Goal: Task Accomplishment & Management: Use online tool/utility

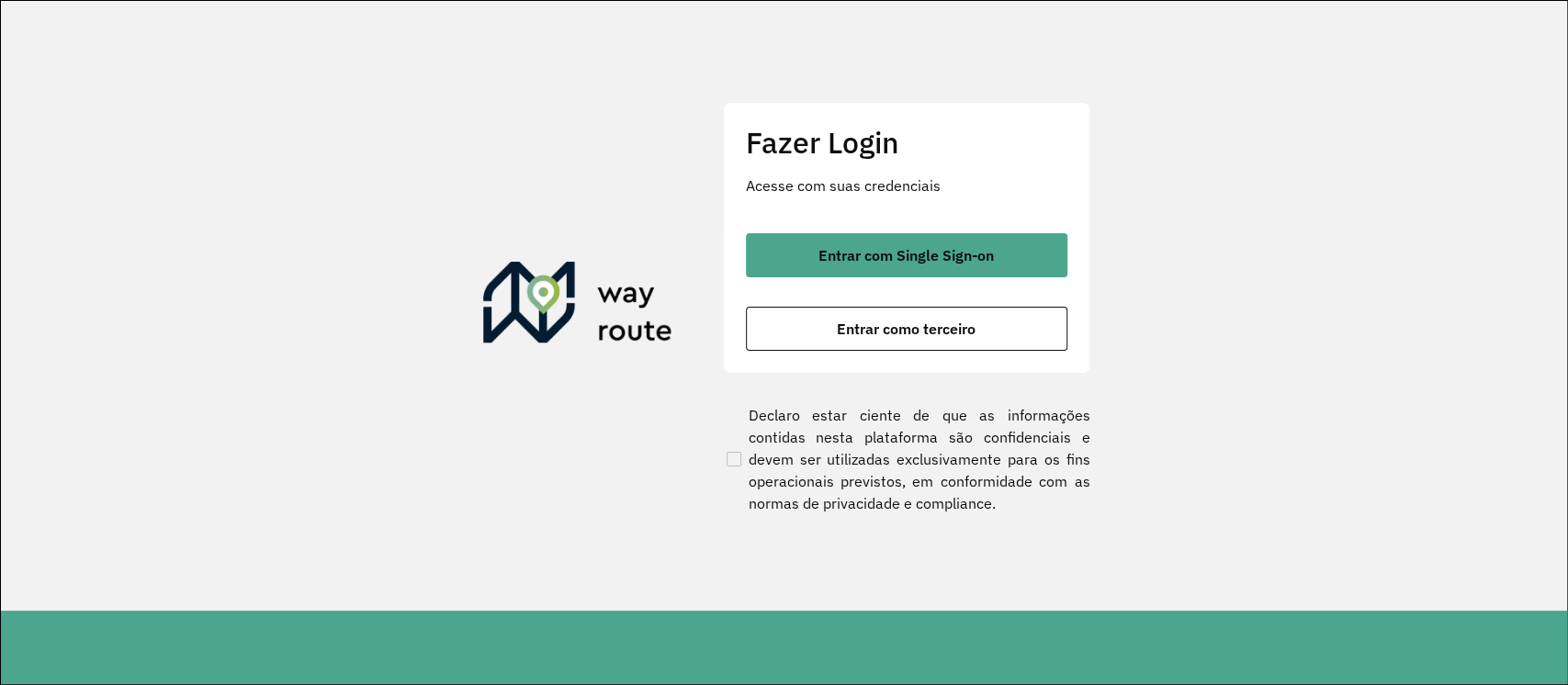
click at [1003, 217] on div "Fazer Login Acesse com suas credenciais Entrar com Single Sign-on Entrar como t…" at bounding box center [906, 238] width 367 height 272
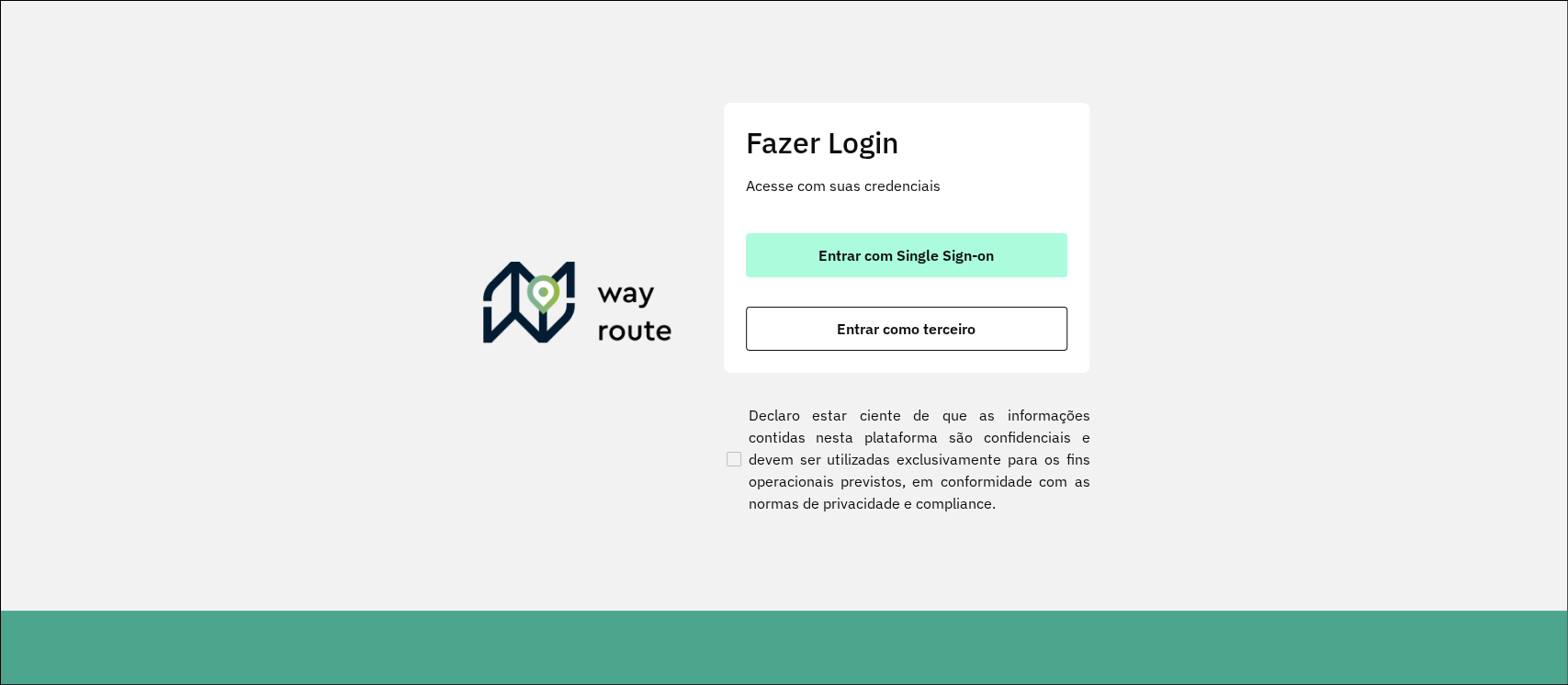
click at [1004, 245] on button "Entrar com Single Sign-on" at bounding box center [907, 255] width 322 height 45
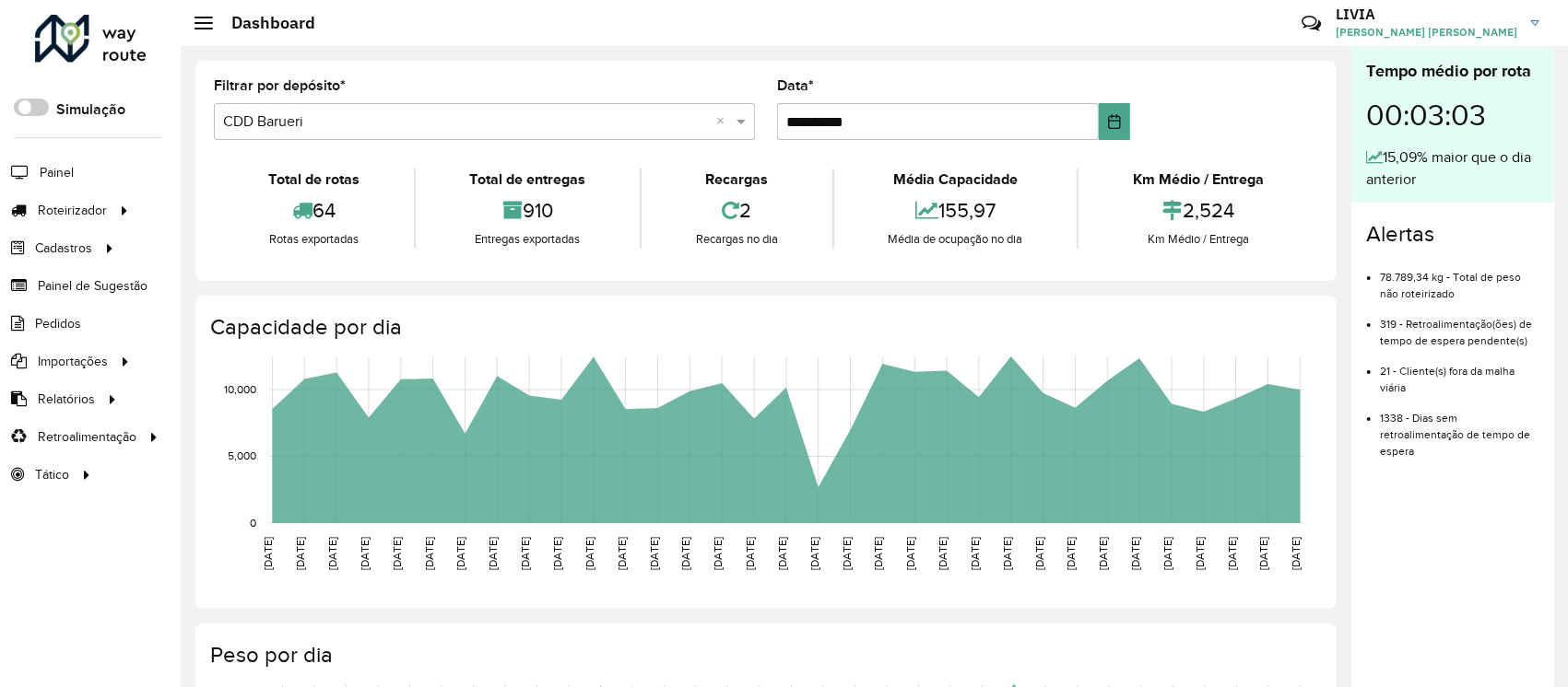
click at [254, 206] on div "64" at bounding box center [314, 210] width 191 height 40
click at [265, 210] on link "Entregas" at bounding box center [307, 209] width 225 height 37
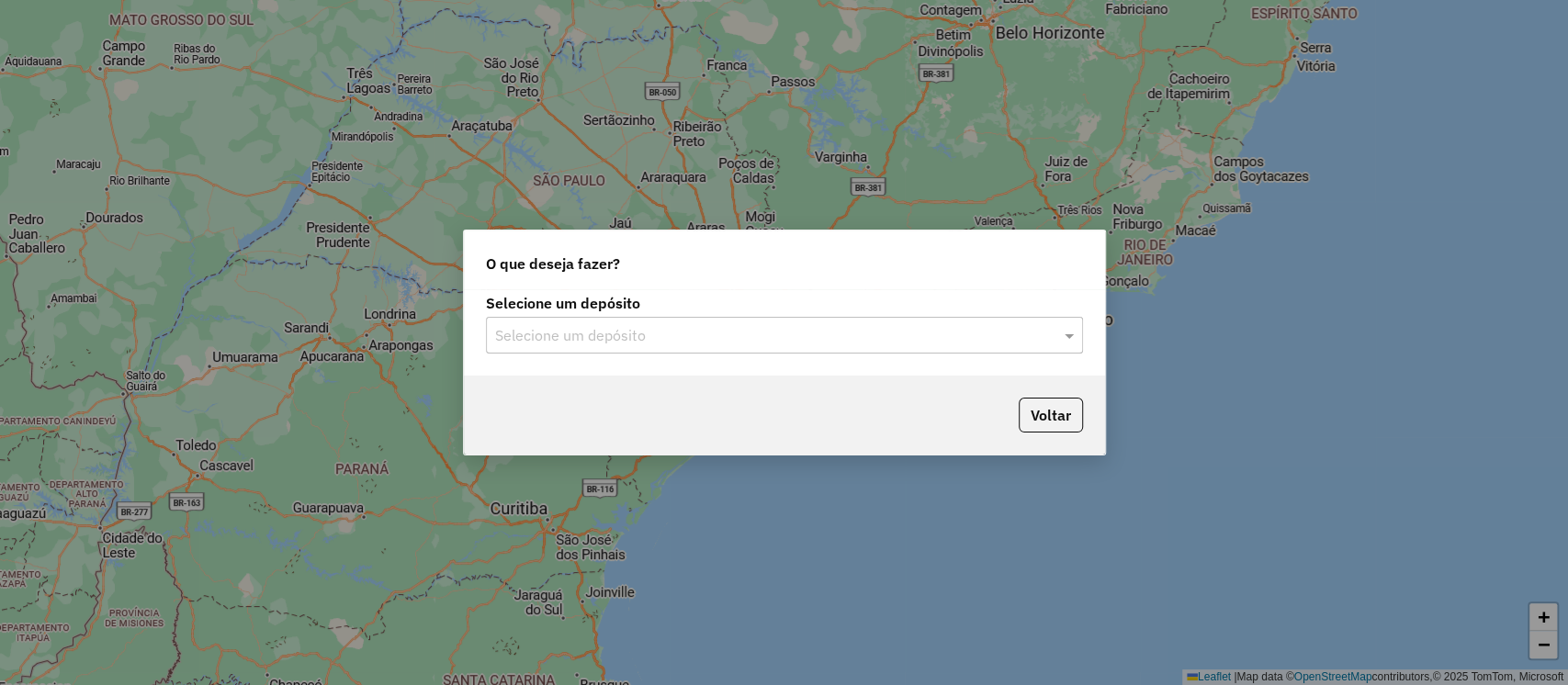
click at [852, 349] on div "Selecione um depósito" at bounding box center [784, 335] width 597 height 37
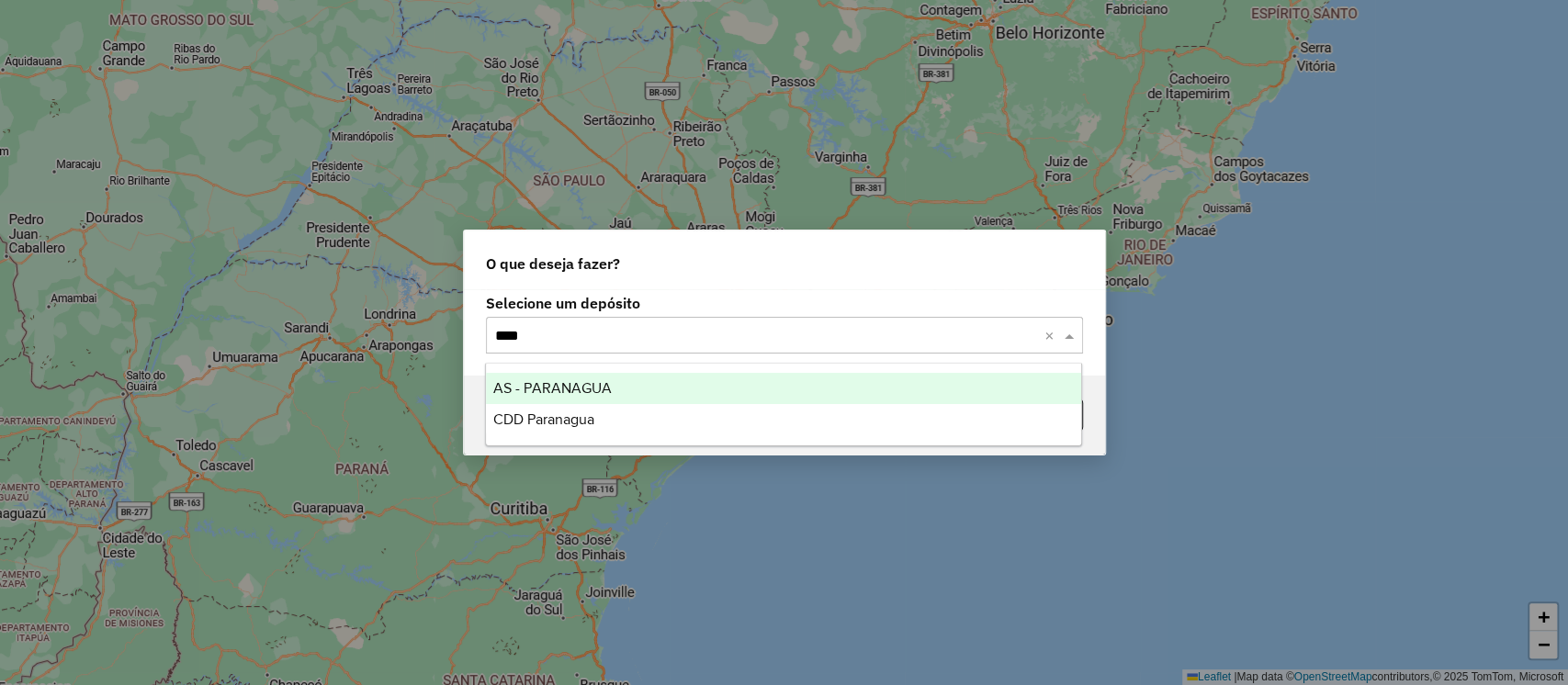
type input "*****"
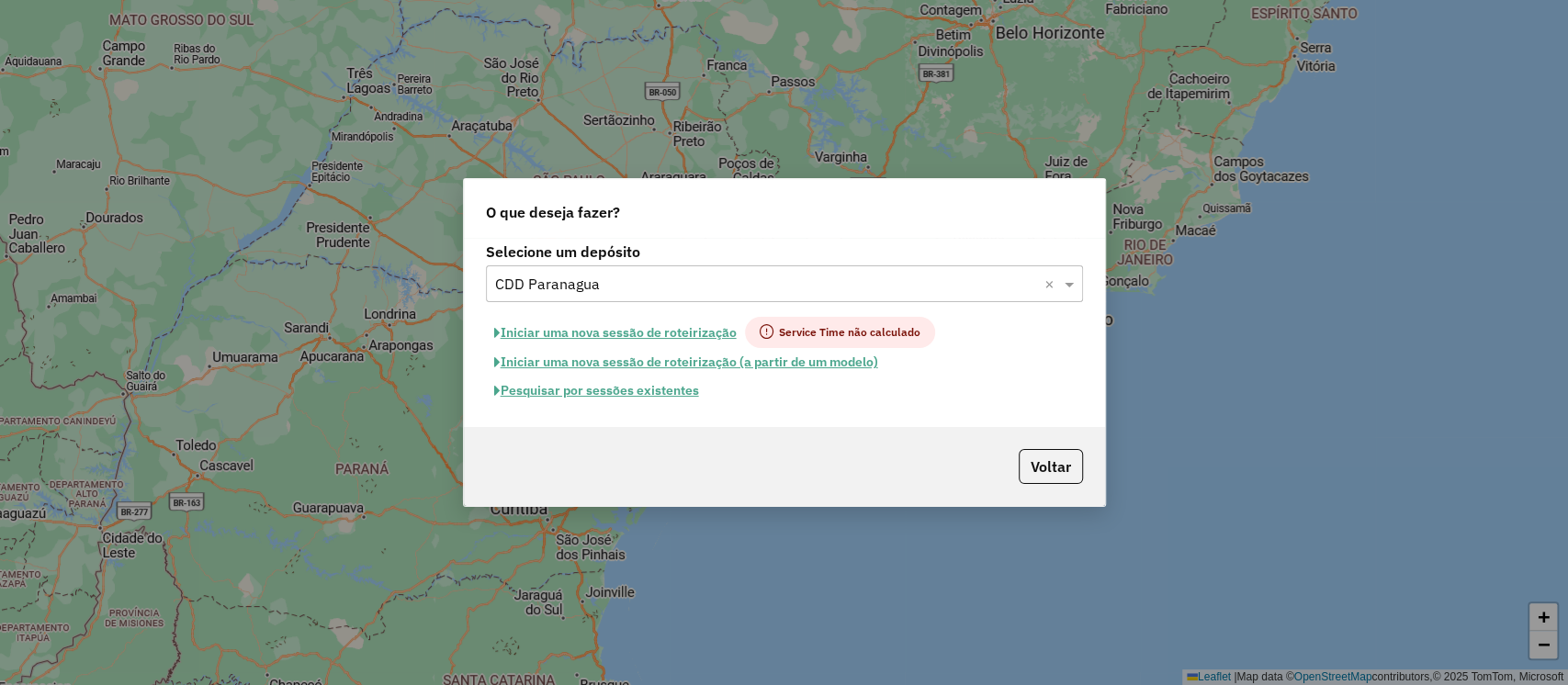
click at [592, 393] on button "Pesquisar por sessões existentes" at bounding box center [597, 391] width 222 height 29
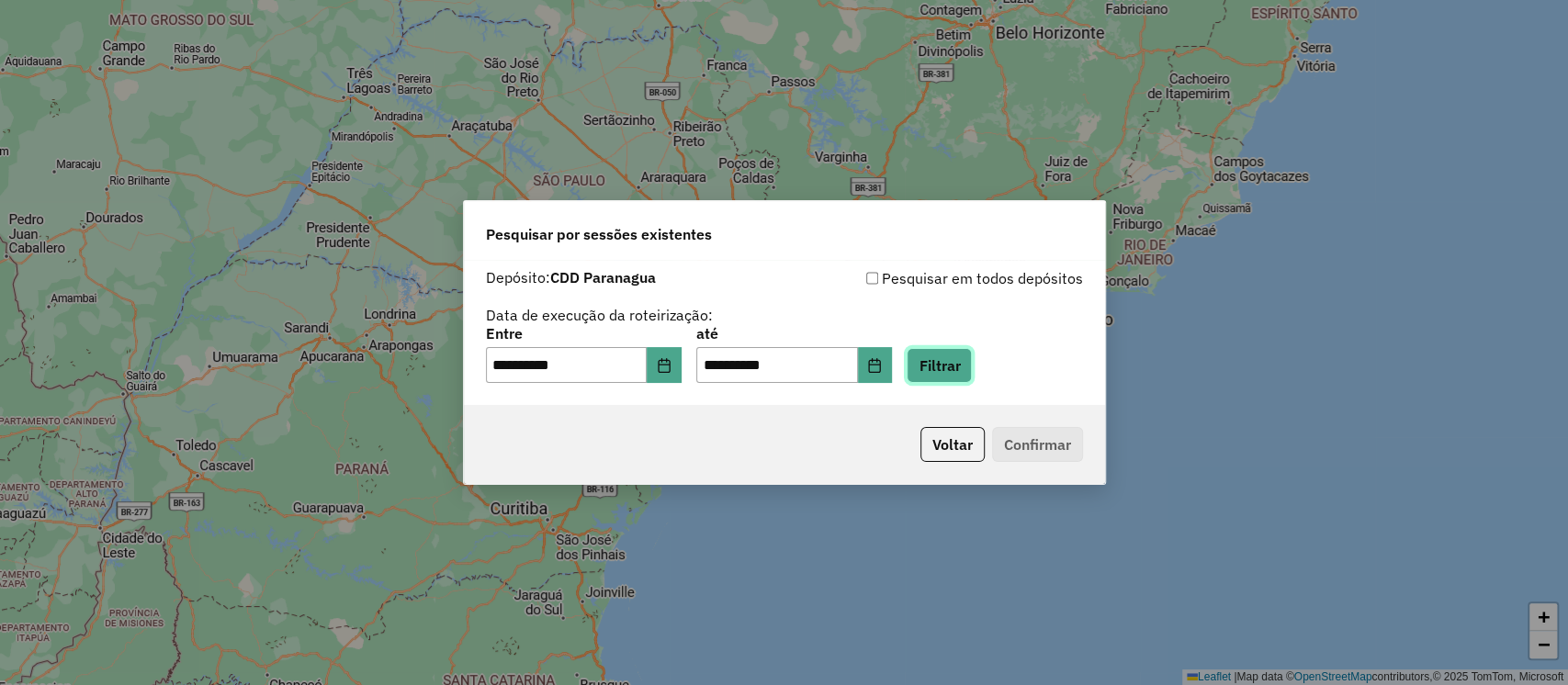
click at [972, 377] on button "Filtrar" at bounding box center [939, 365] width 65 height 35
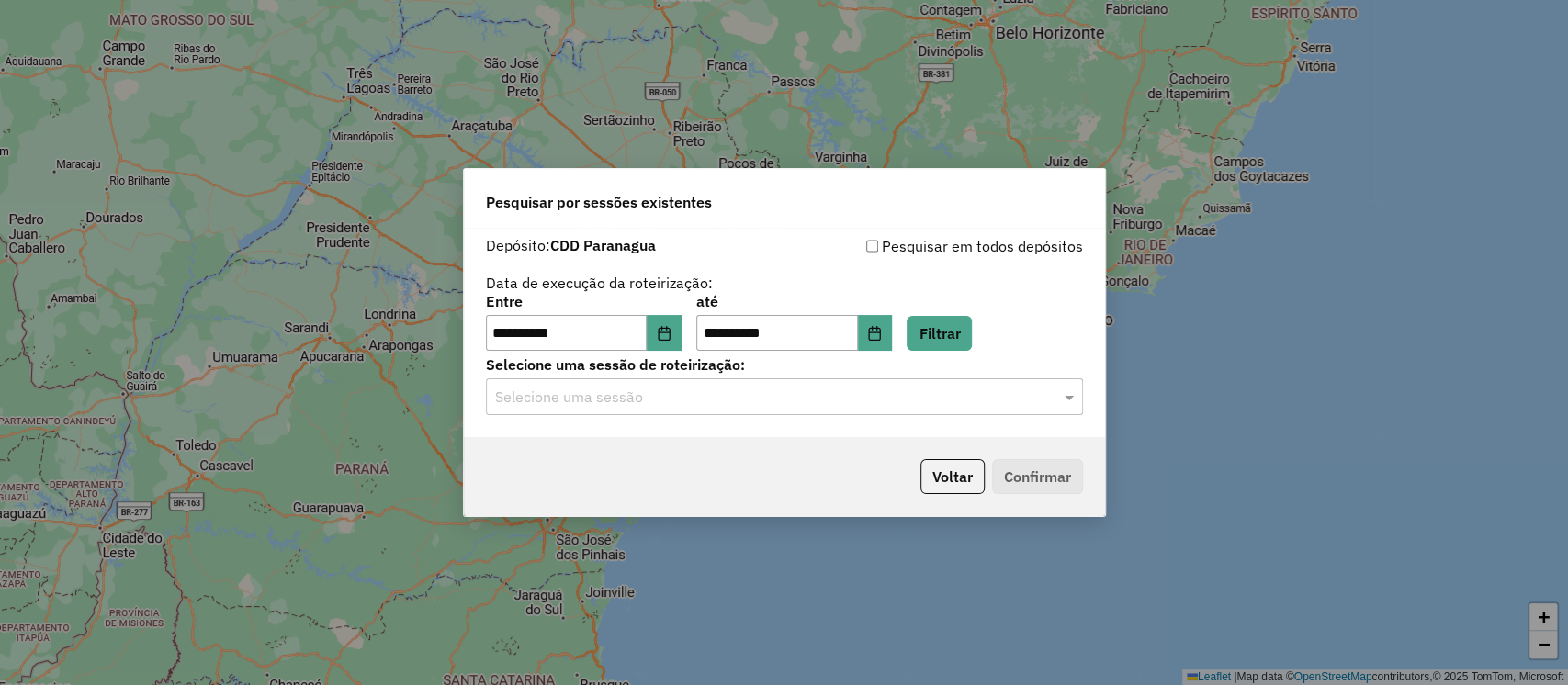
click at [754, 418] on div "**********" at bounding box center [785, 333] width 641 height 211
click at [742, 415] on div "**********" at bounding box center [785, 333] width 641 height 211
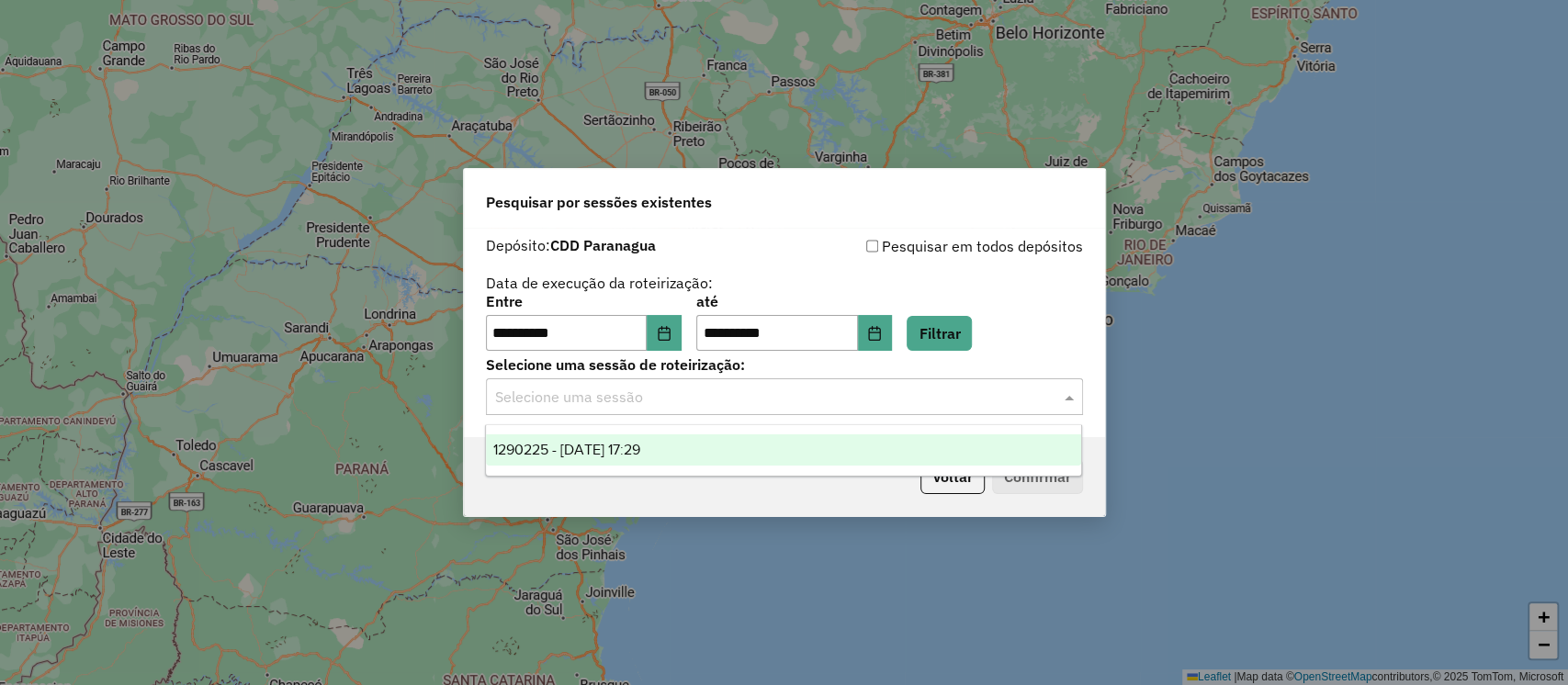
click at [708, 400] on input "text" at bounding box center [766, 398] width 542 height 22
drag, startPoint x: 710, startPoint y: 454, endPoint x: 721, endPoint y: 466, distance: 16.3
click at [710, 456] on div "1290225 - 08/10/2025 17:29" at bounding box center [783, 450] width 595 height 32
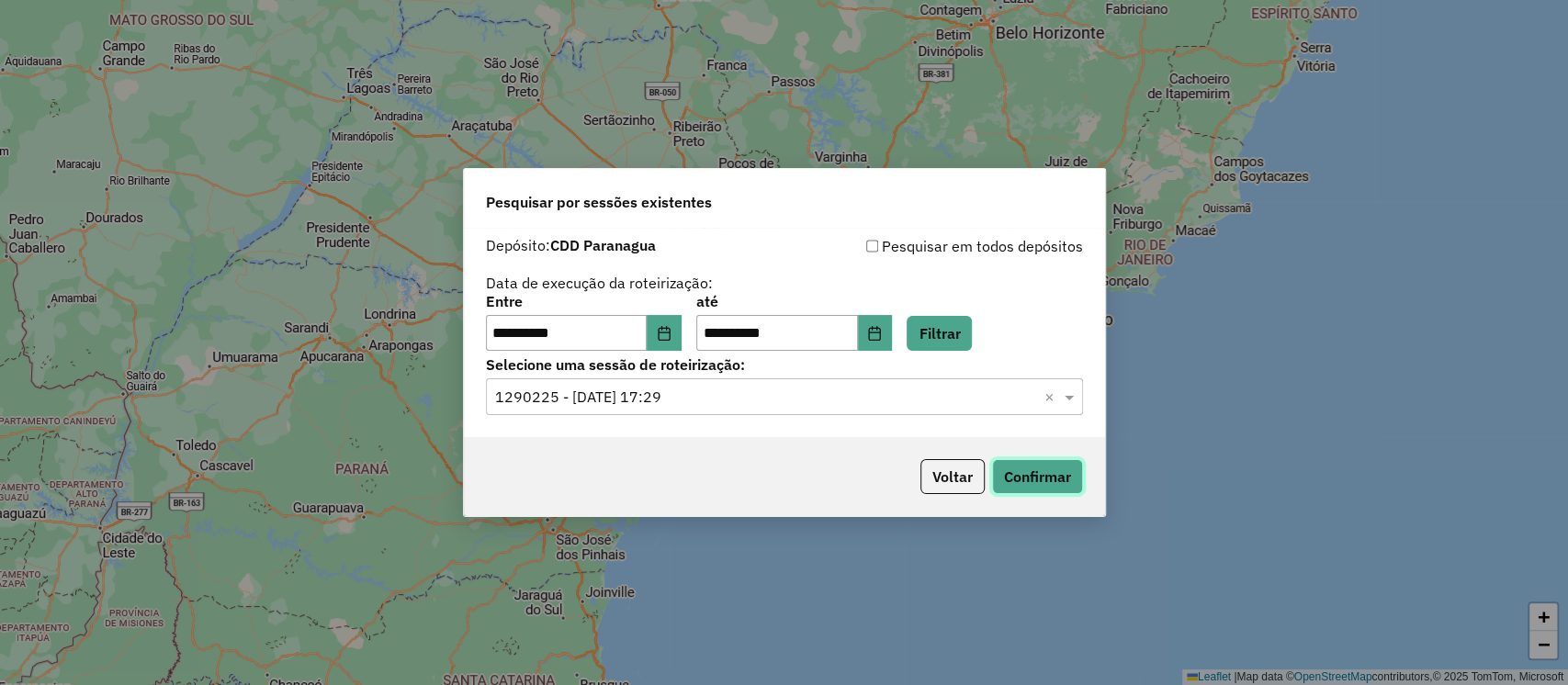
click at [1037, 475] on button "Confirmar" at bounding box center [1037, 476] width 91 height 35
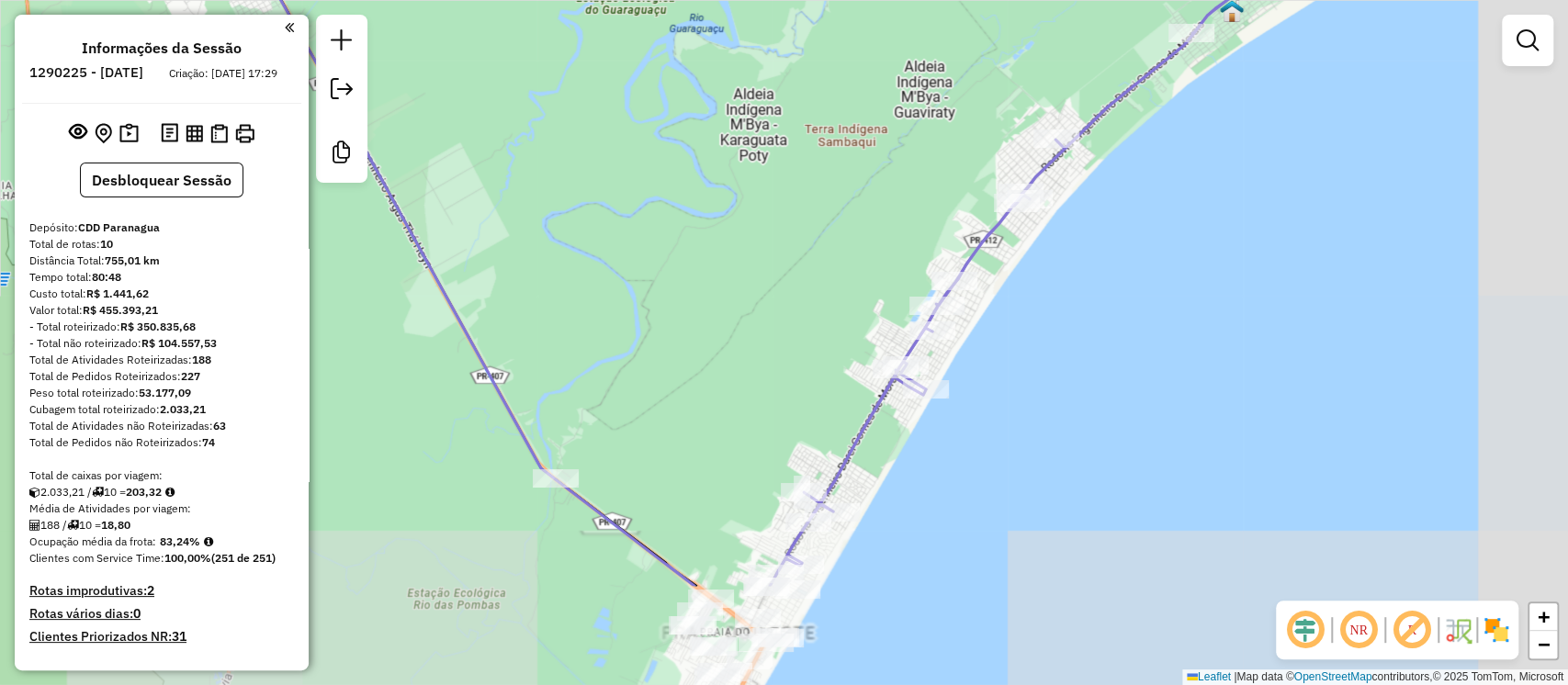
drag, startPoint x: 751, startPoint y: 495, endPoint x: 641, endPoint y: 328, distance: 200.0
click at [641, 328] on div "Janela de atendimento Grade de atendimento Capacidade Transportadoras Veículos …" at bounding box center [784, 342] width 1568 height 685
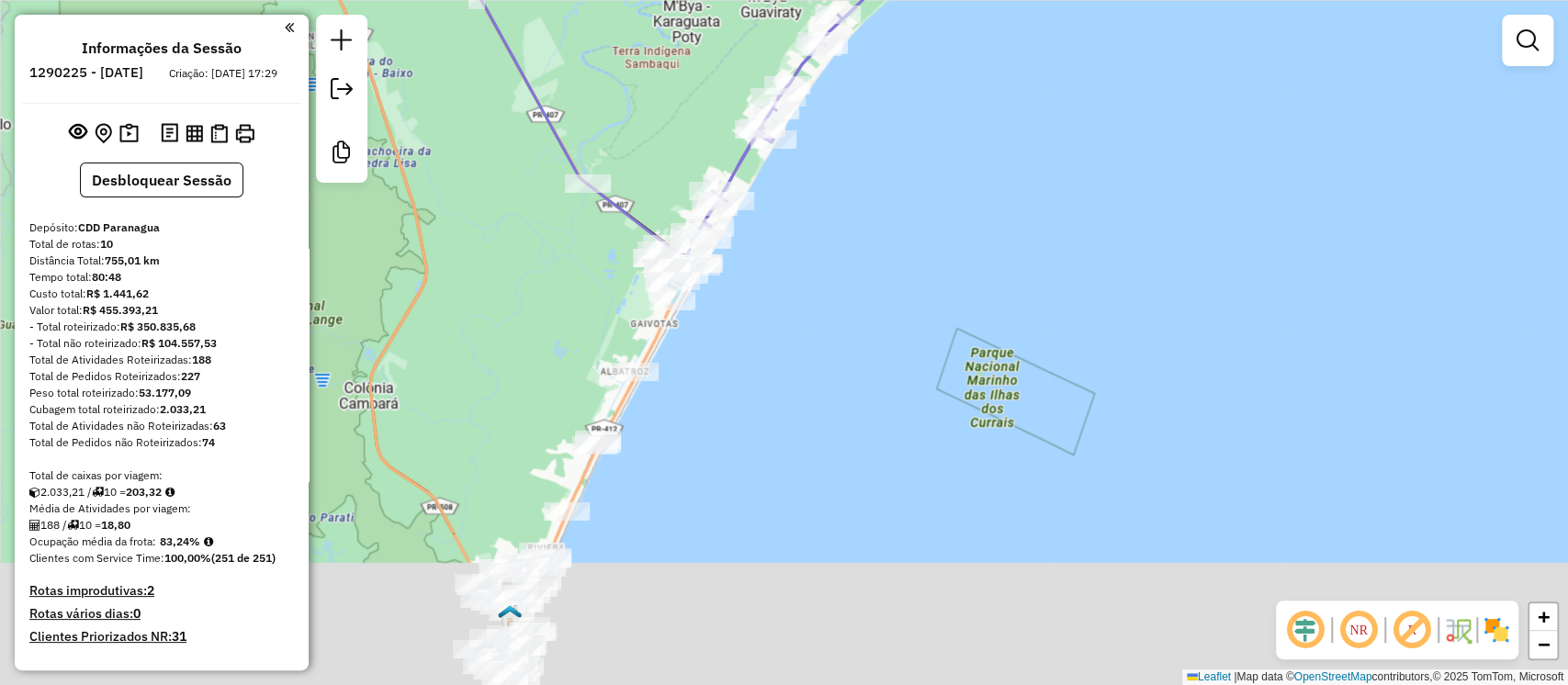
drag, startPoint x: 837, startPoint y: 497, endPoint x: 823, endPoint y: 262, distance: 235.4
click at [823, 262] on div "Janela de atendimento Grade de atendimento Capacidade Transportadoras Veículos …" at bounding box center [784, 342] width 1568 height 685
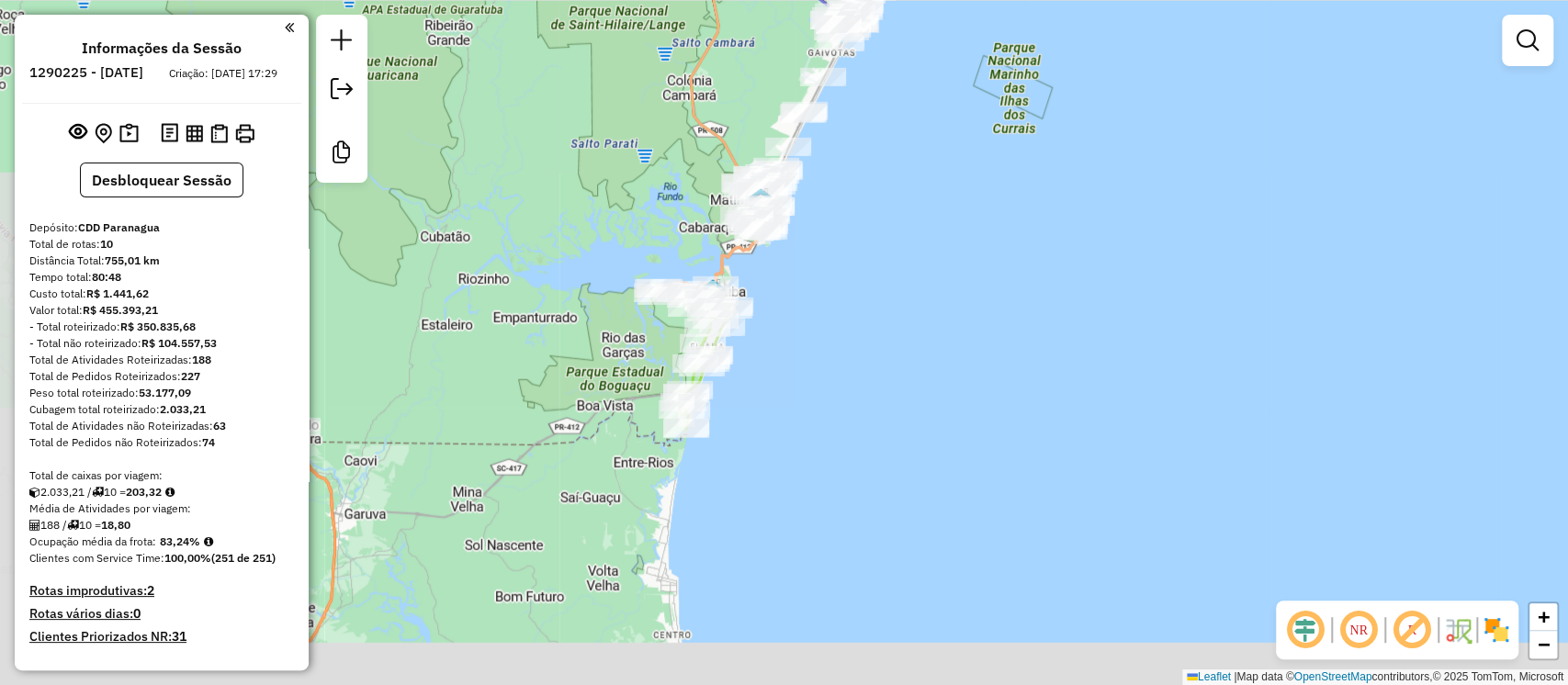
drag, startPoint x: 834, startPoint y: 398, endPoint x: 784, endPoint y: 246, distance: 160.0
click at [902, 160] on div "Janela de atendimento Grade de atendimento Capacidade Transportadoras Veículos …" at bounding box center [784, 342] width 1568 height 685
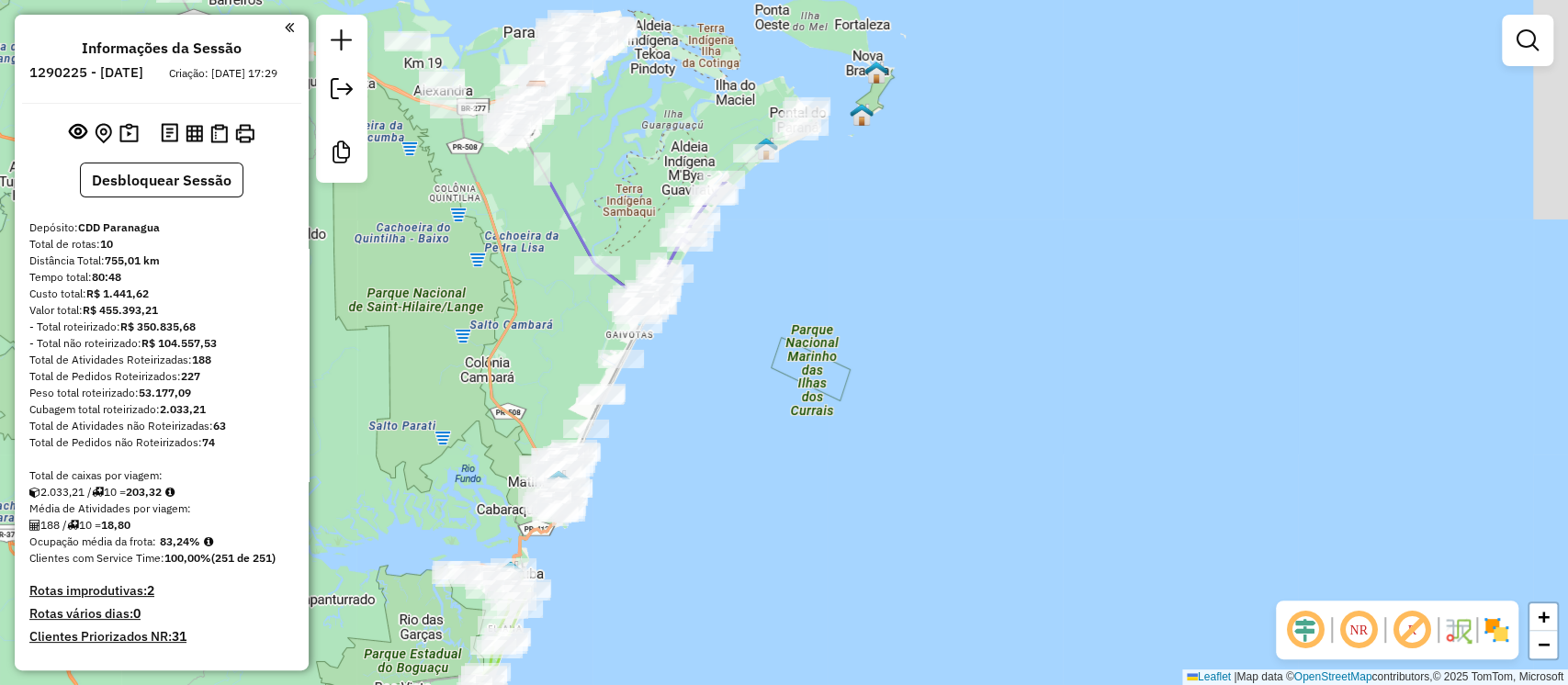
drag, startPoint x: 429, startPoint y: 212, endPoint x: 432, endPoint y: 494, distance: 282.0
click at [432, 494] on div "Janela de atendimento Grade de atendimento Capacidade Transportadoras Veículos …" at bounding box center [784, 342] width 1568 height 685
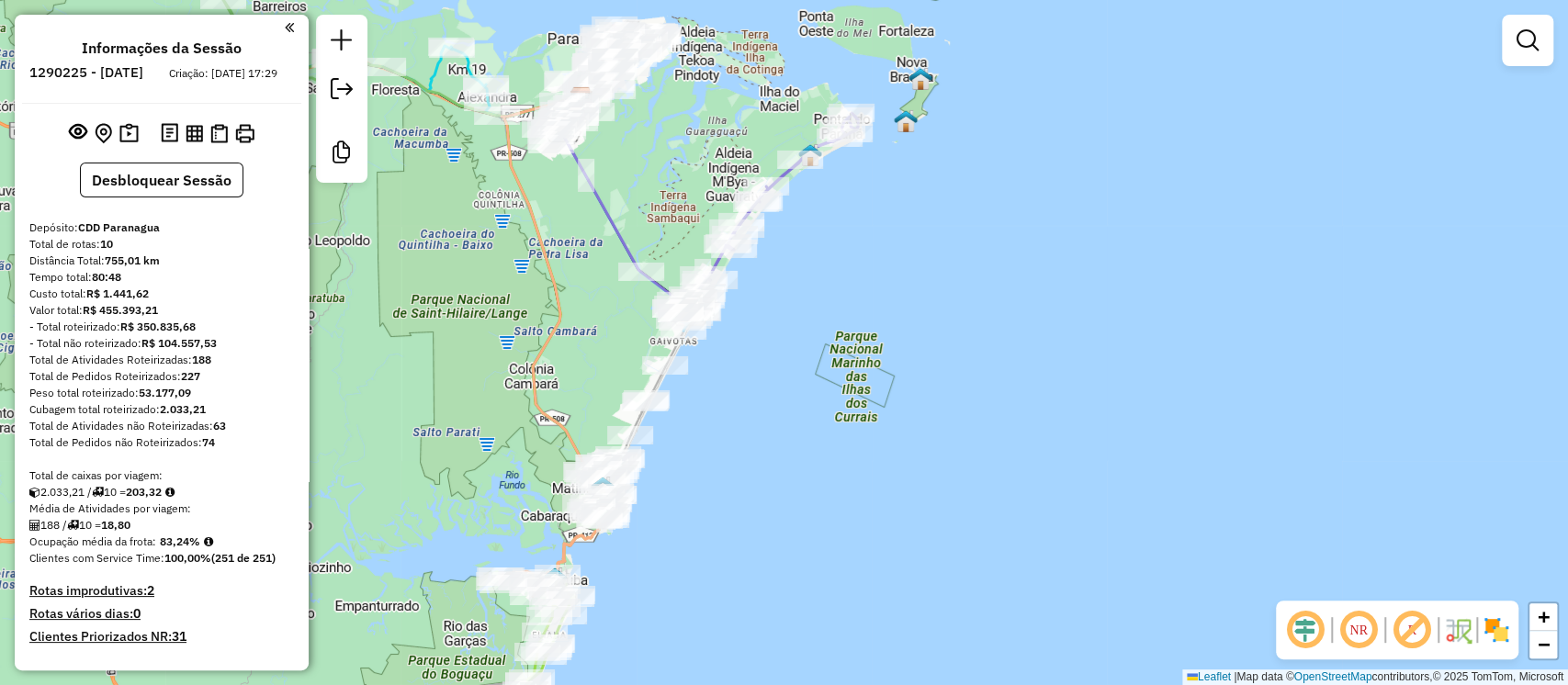
drag, startPoint x: 543, startPoint y: 326, endPoint x: 581, endPoint y: 299, distance: 46.6
click at [581, 300] on div "Janela de atendimento Grade de atendimento Capacidade Transportadoras Veículos …" at bounding box center [784, 342] width 1568 height 685
click at [130, 147] on button at bounding box center [129, 134] width 27 height 29
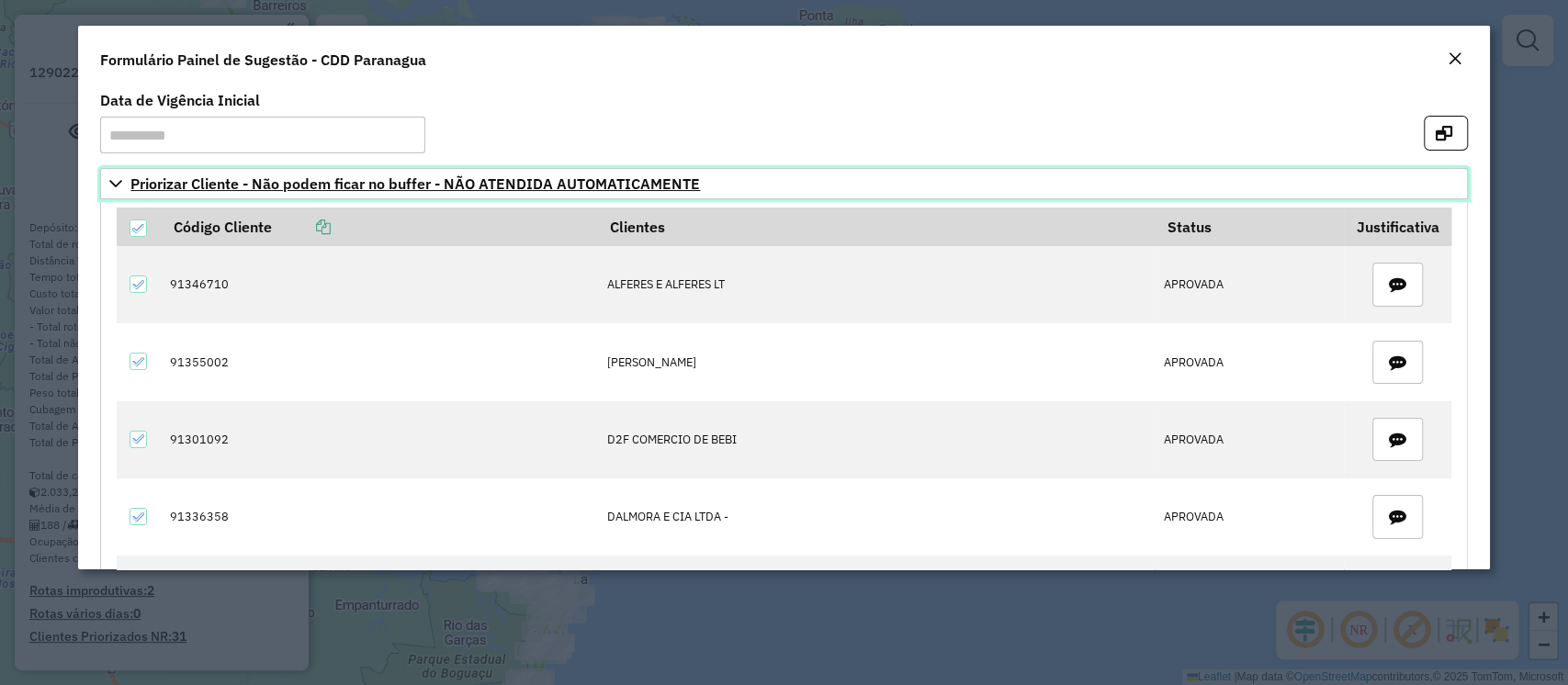
click at [117, 187] on icon at bounding box center [116, 183] width 15 height 15
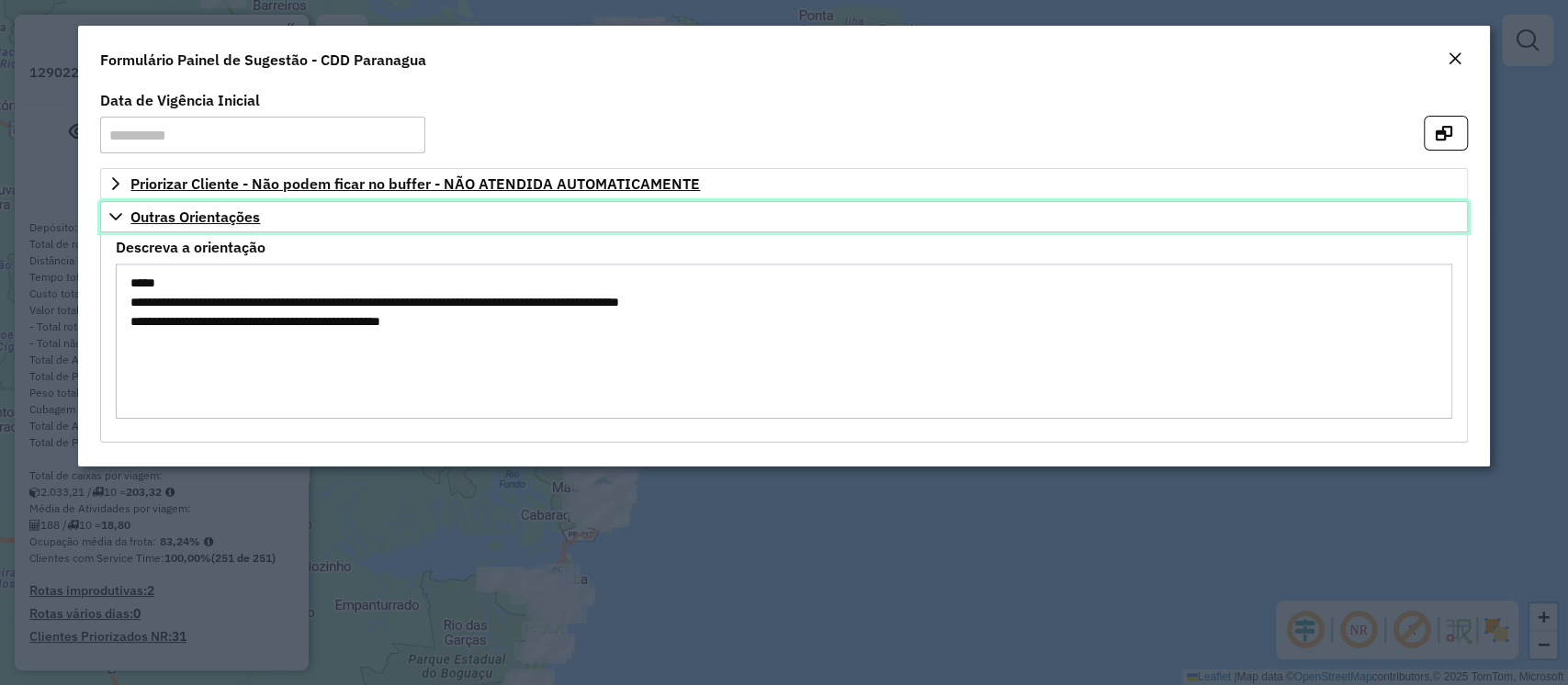
click at [118, 226] on link "Outras Orientações" at bounding box center [783, 217] width 1367 height 32
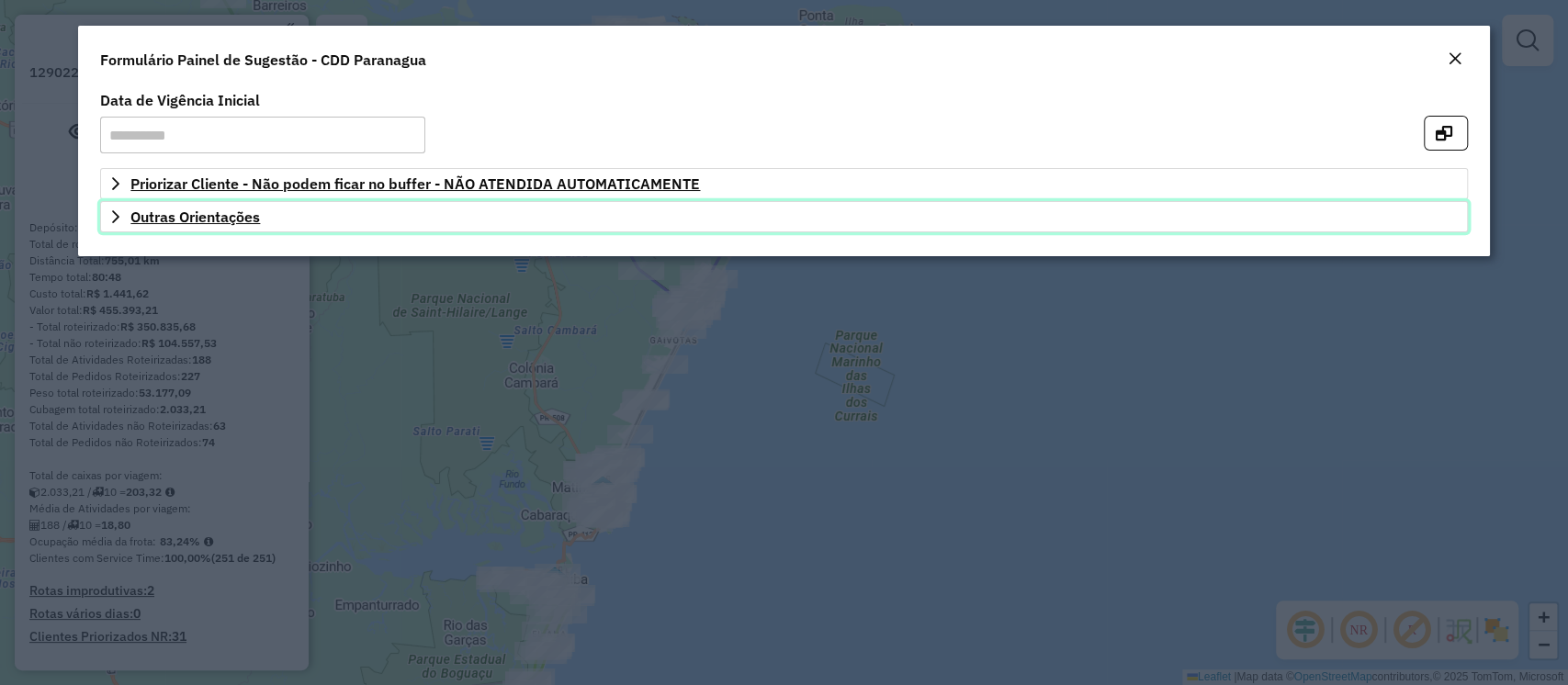
click at [117, 226] on link "Outras Orientações" at bounding box center [783, 217] width 1367 height 32
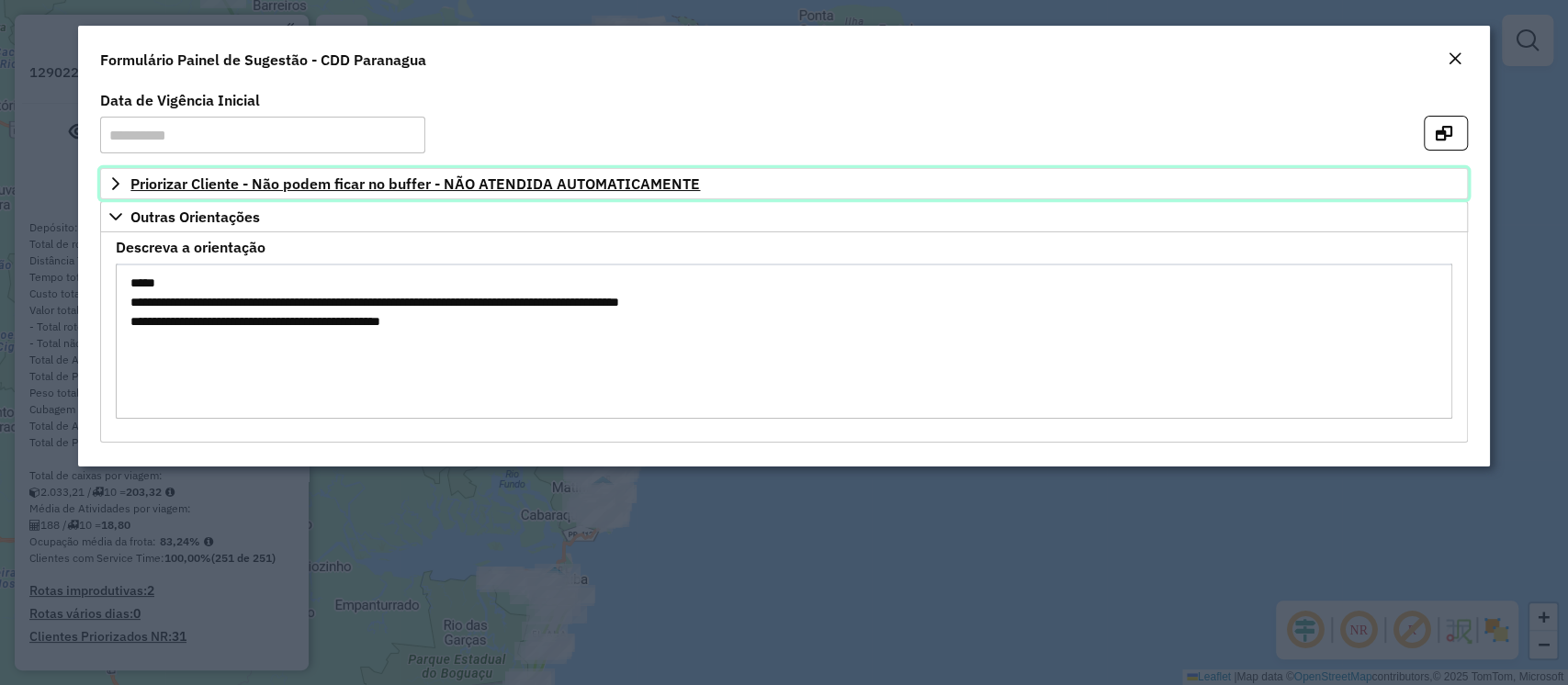
click at [112, 187] on icon at bounding box center [116, 183] width 15 height 15
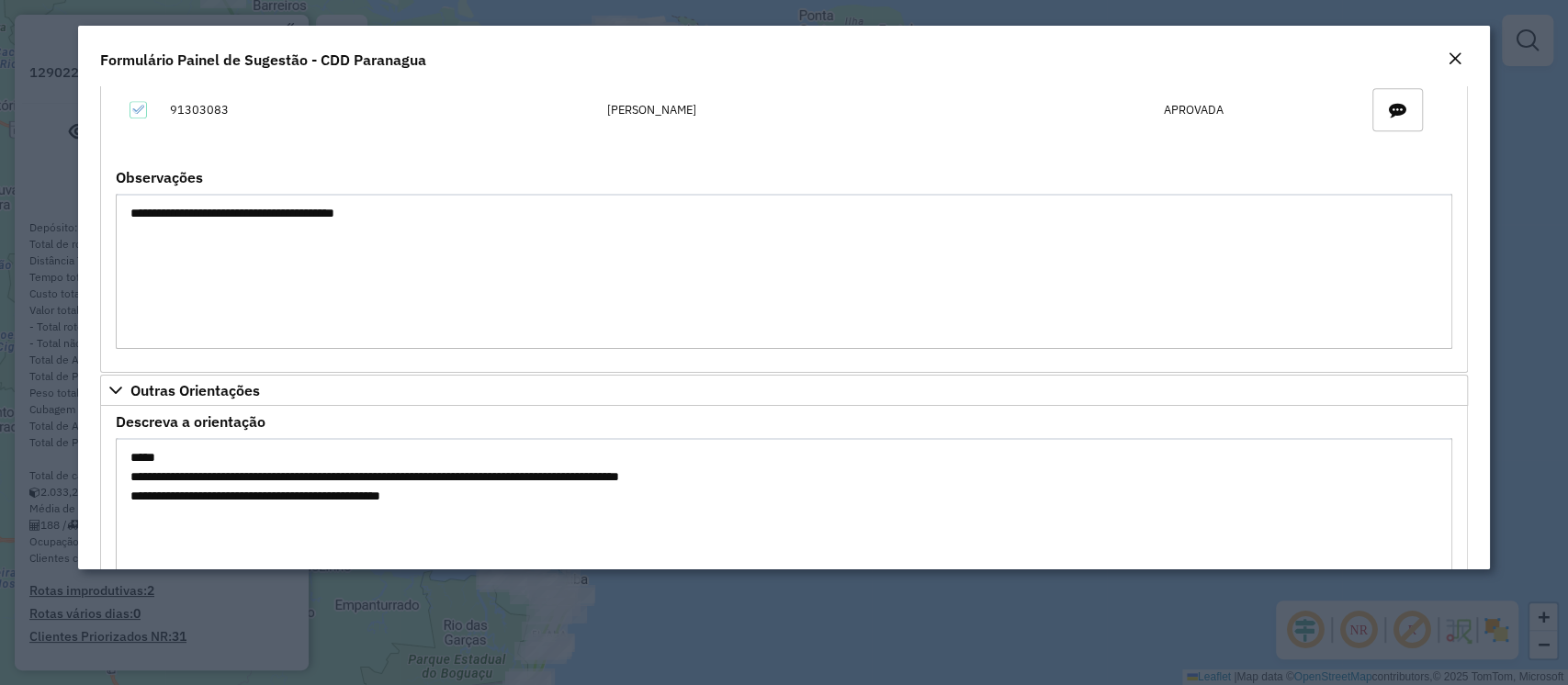
scroll to position [1094, 0]
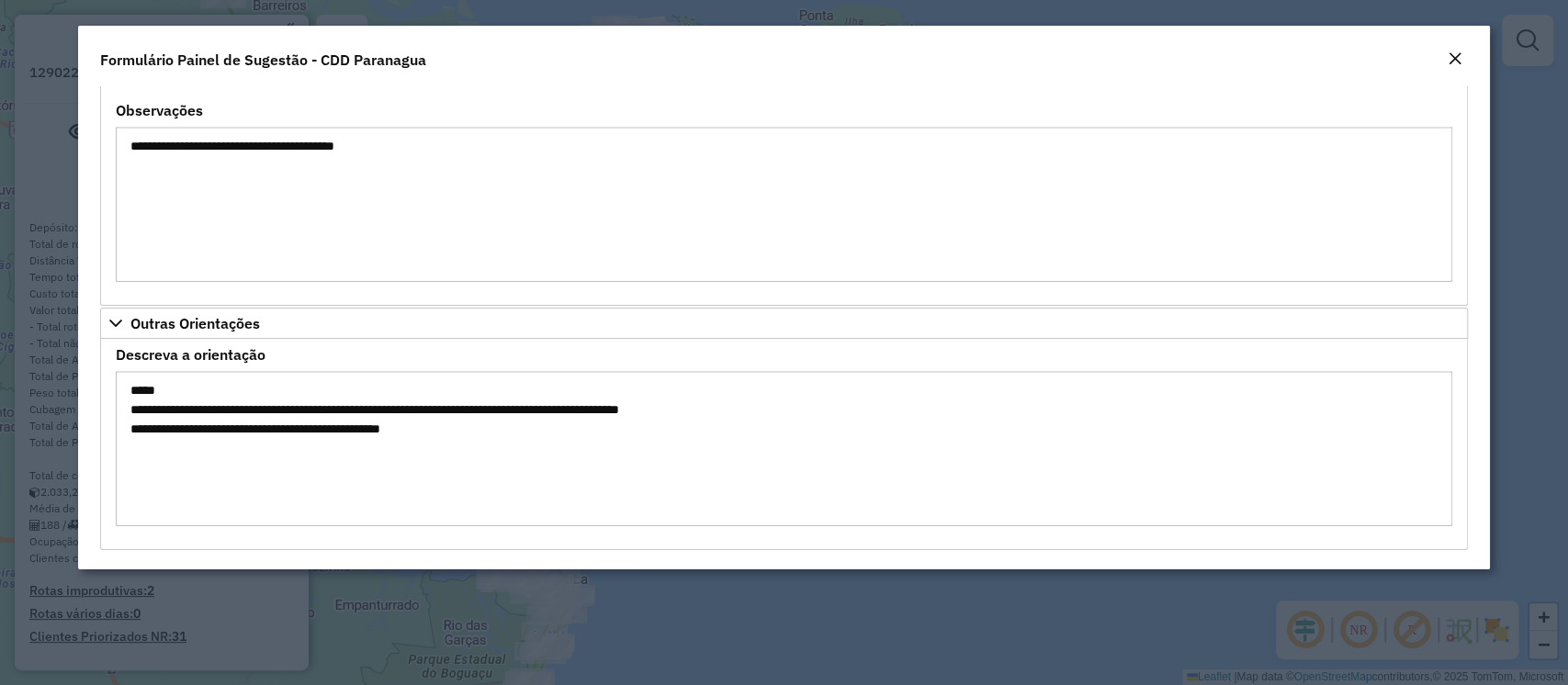
click at [1449, 56] on em "Close" at bounding box center [1455, 58] width 15 height 15
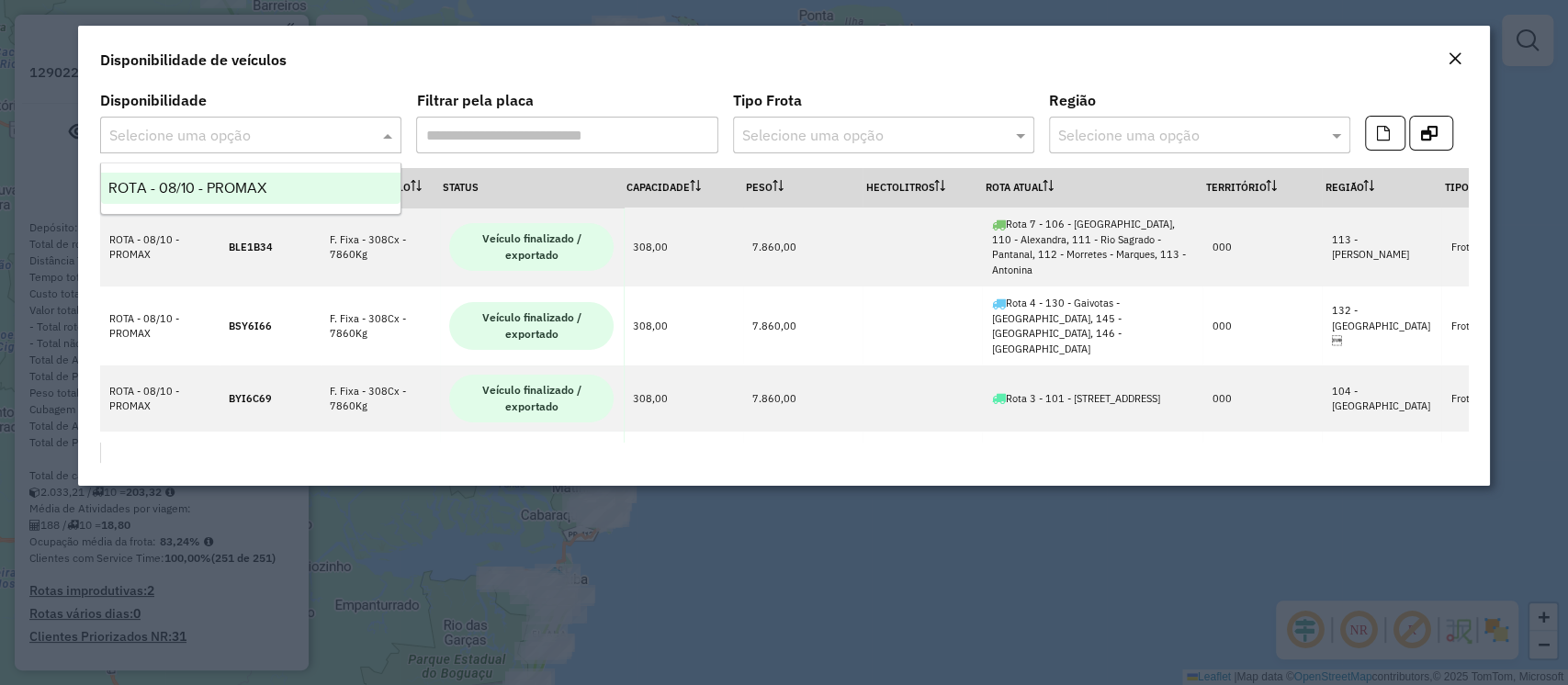
click at [361, 131] on div at bounding box center [250, 135] width 301 height 24
click at [315, 186] on div "ROTA - 08/10 - PROMAX" at bounding box center [250, 188] width 300 height 32
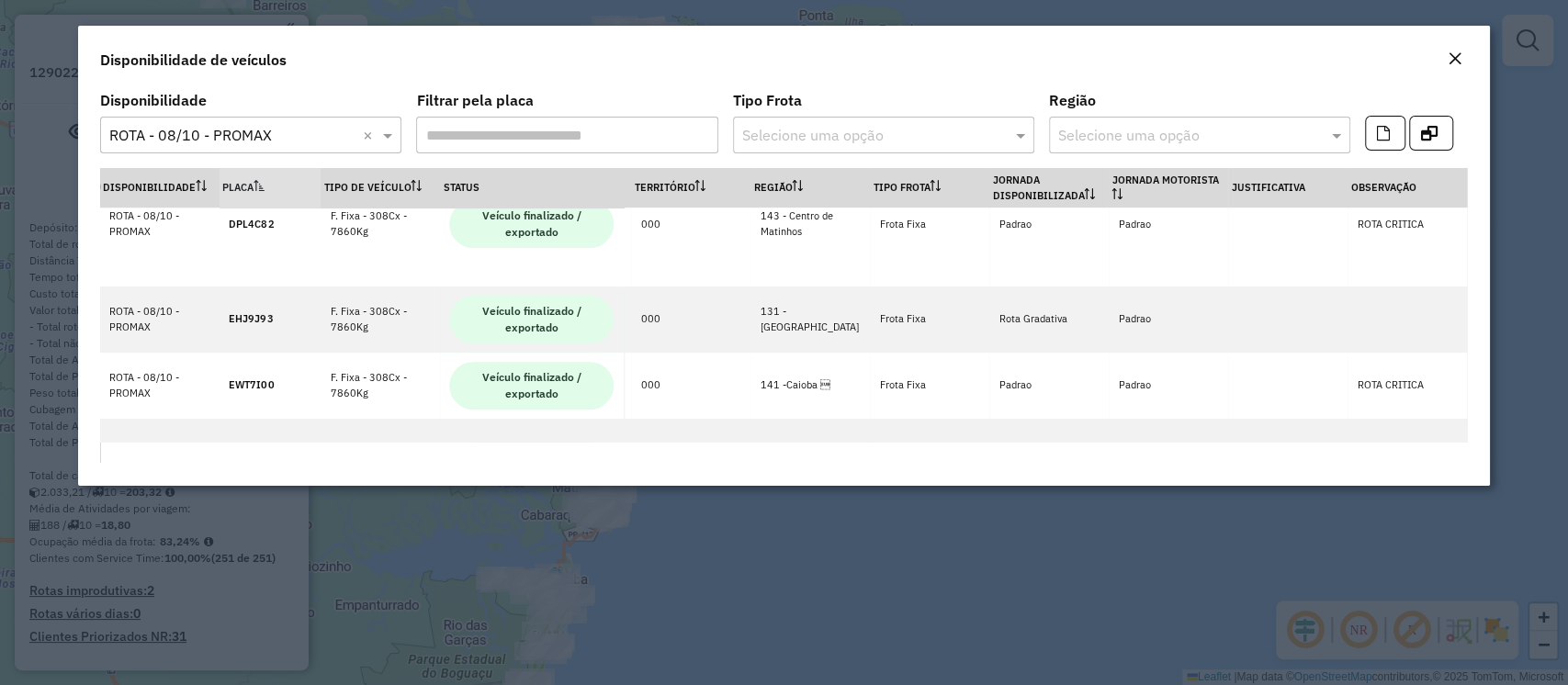
scroll to position [456, 576]
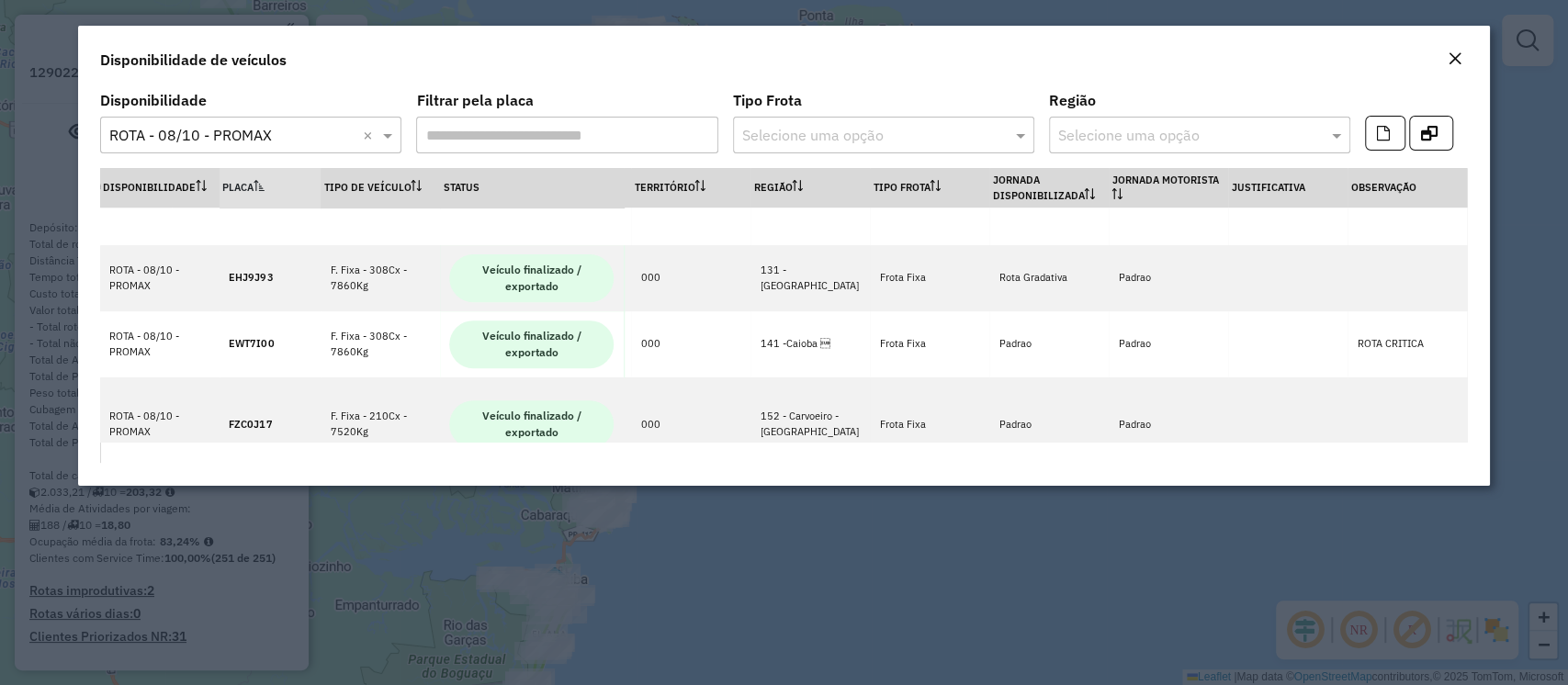
click at [1445, 60] on button "Close" at bounding box center [1455, 59] width 26 height 24
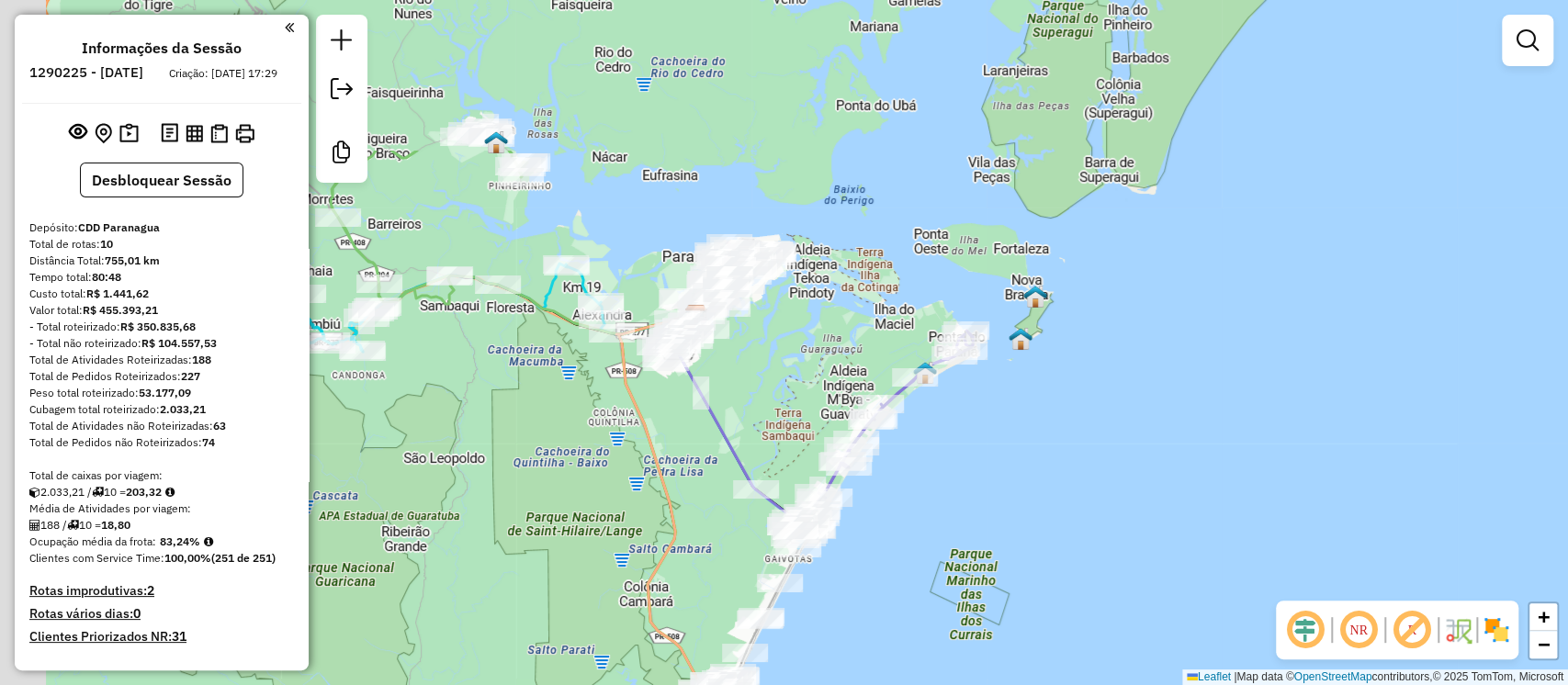
drag, startPoint x: 490, startPoint y: 259, endPoint x: 605, endPoint y: 481, distance: 250.0
click at [605, 481] on div "Janela de atendimento Grade de atendimento Capacidade Transportadoras Veículos …" at bounding box center [784, 342] width 1568 height 685
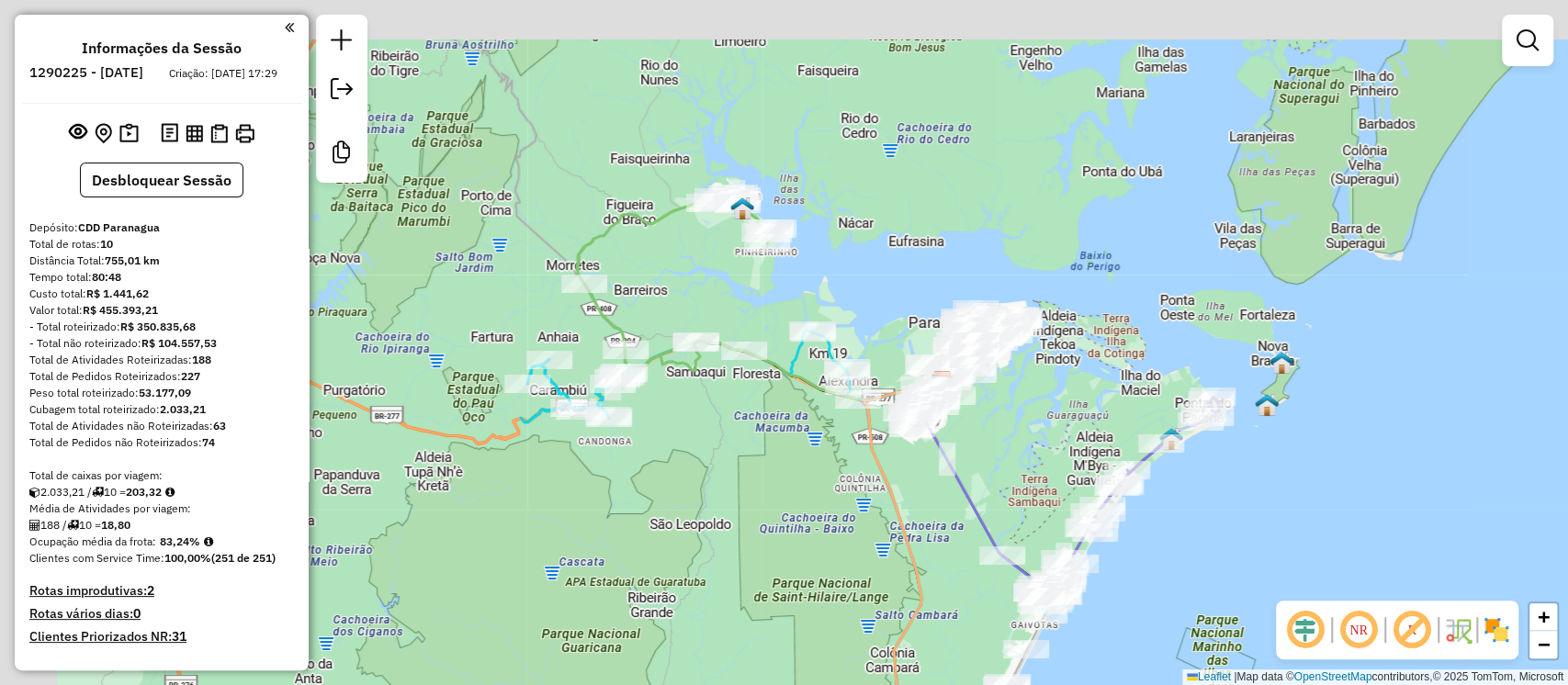
drag, startPoint x: 448, startPoint y: 408, endPoint x: 696, endPoint y: 470, distance: 255.6
click at [696, 470] on div "Janela de atendimento Grade de atendimento Capacidade Transportadoras Veículos …" at bounding box center [784, 342] width 1568 height 685
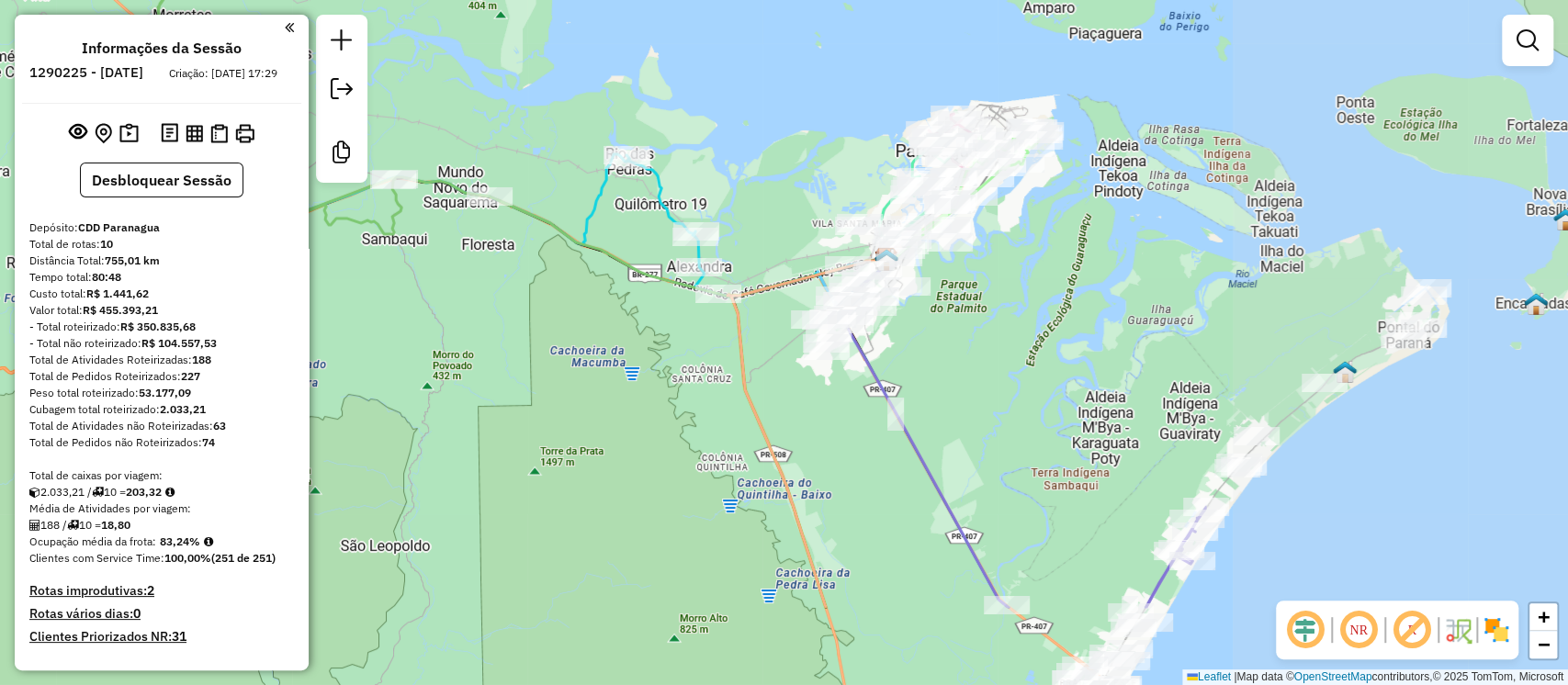
click at [749, 57] on div "Janela de atendimento Grade de atendimento Capacidade Transportadoras Veículos …" at bounding box center [784, 342] width 1568 height 685
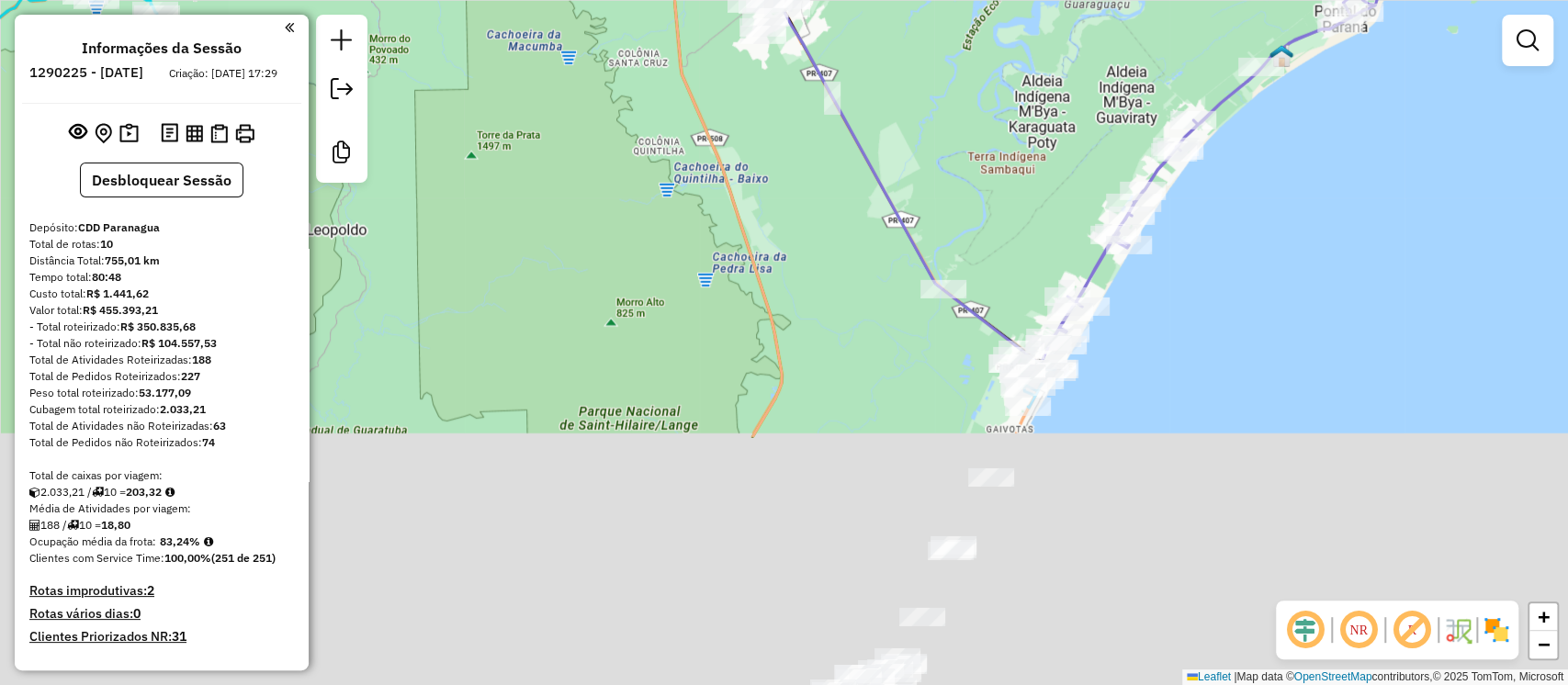
drag, startPoint x: 1088, startPoint y: 61, endPoint x: 1055, endPoint y: 10, distance: 60.7
click at [1066, 0] on html "Aguarde... Pop-up bloqueado! Seu navegador bloqueou automáticamente a abertura …" at bounding box center [784, 342] width 1568 height 685
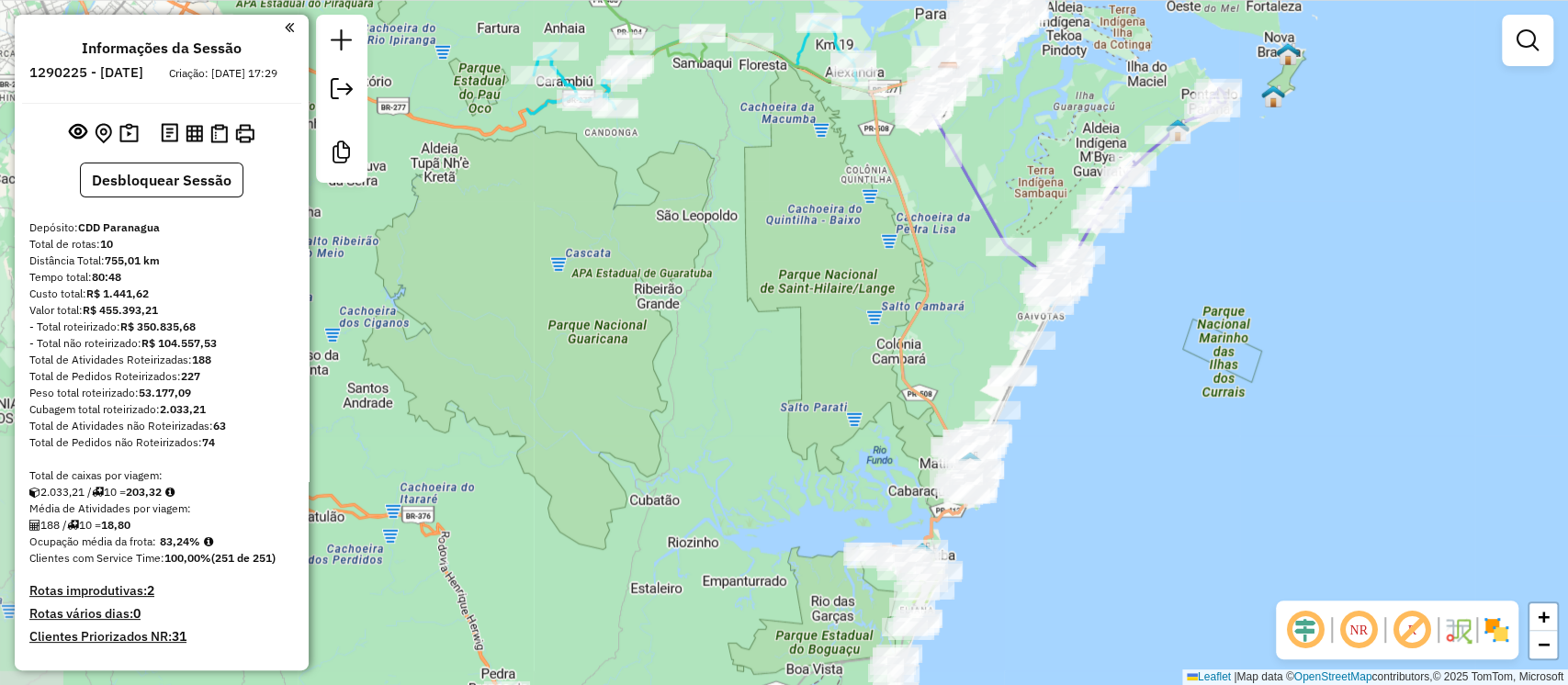
click at [1092, 403] on div "Janela de atendimento Grade de atendimento Capacidade Transportadoras Veículos …" at bounding box center [784, 342] width 1568 height 685
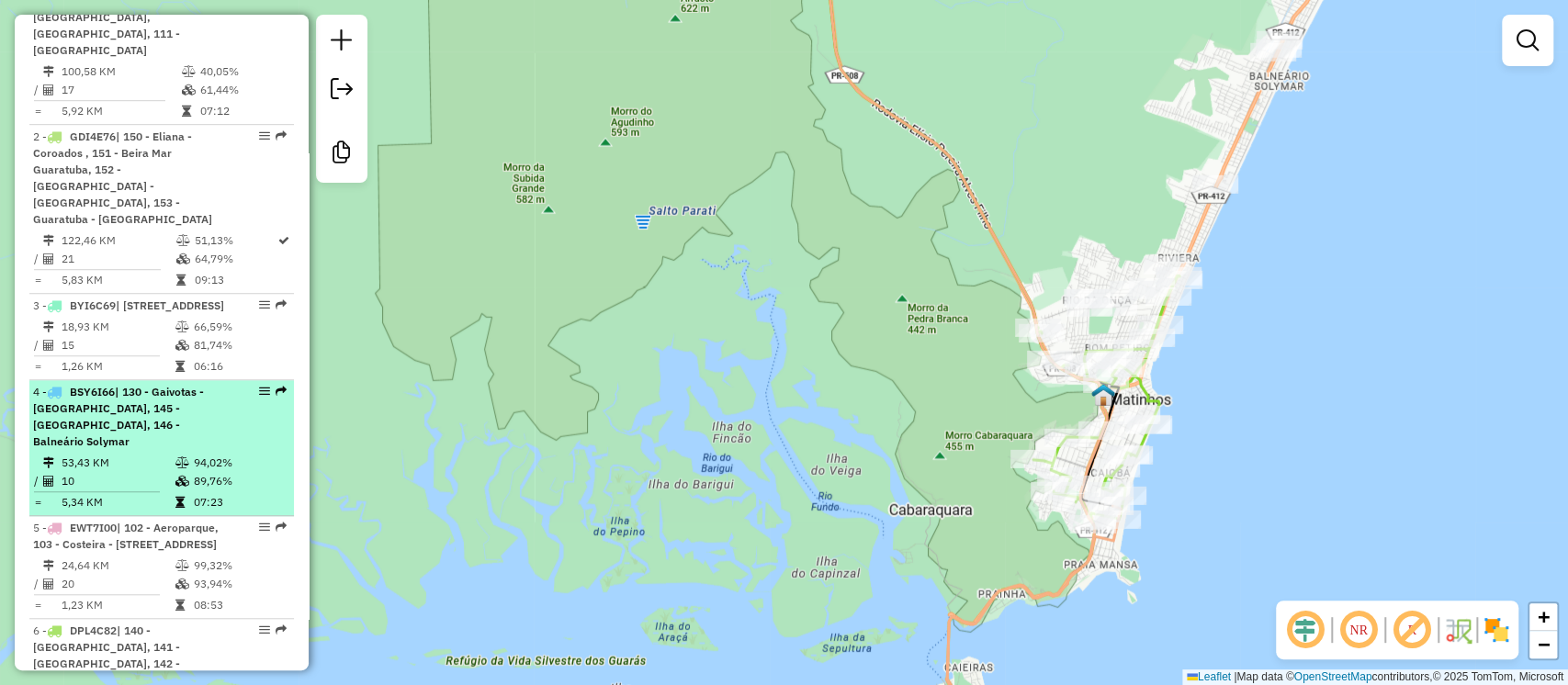
scroll to position [795, 0]
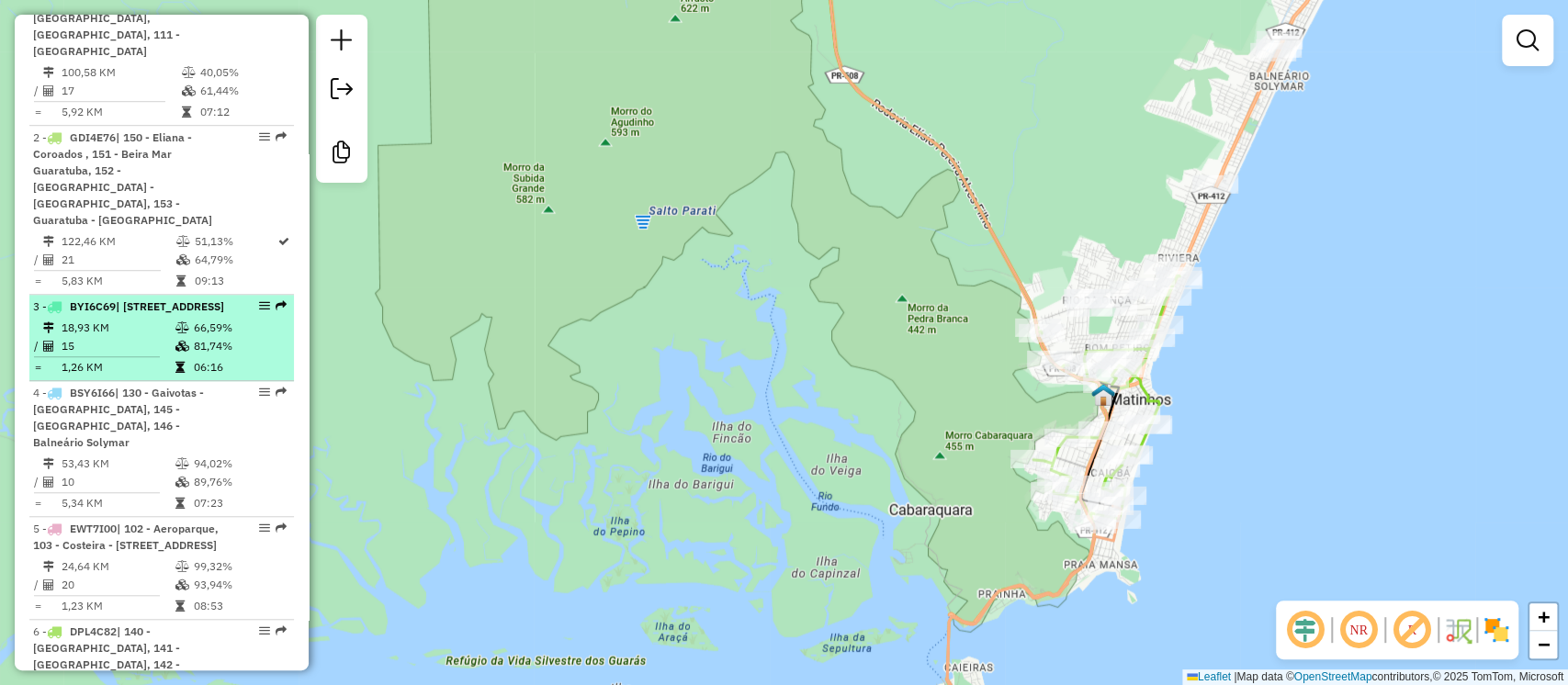
click at [96, 338] on td "18,93 KM" at bounding box center [117, 328] width 114 height 19
select select "**********"
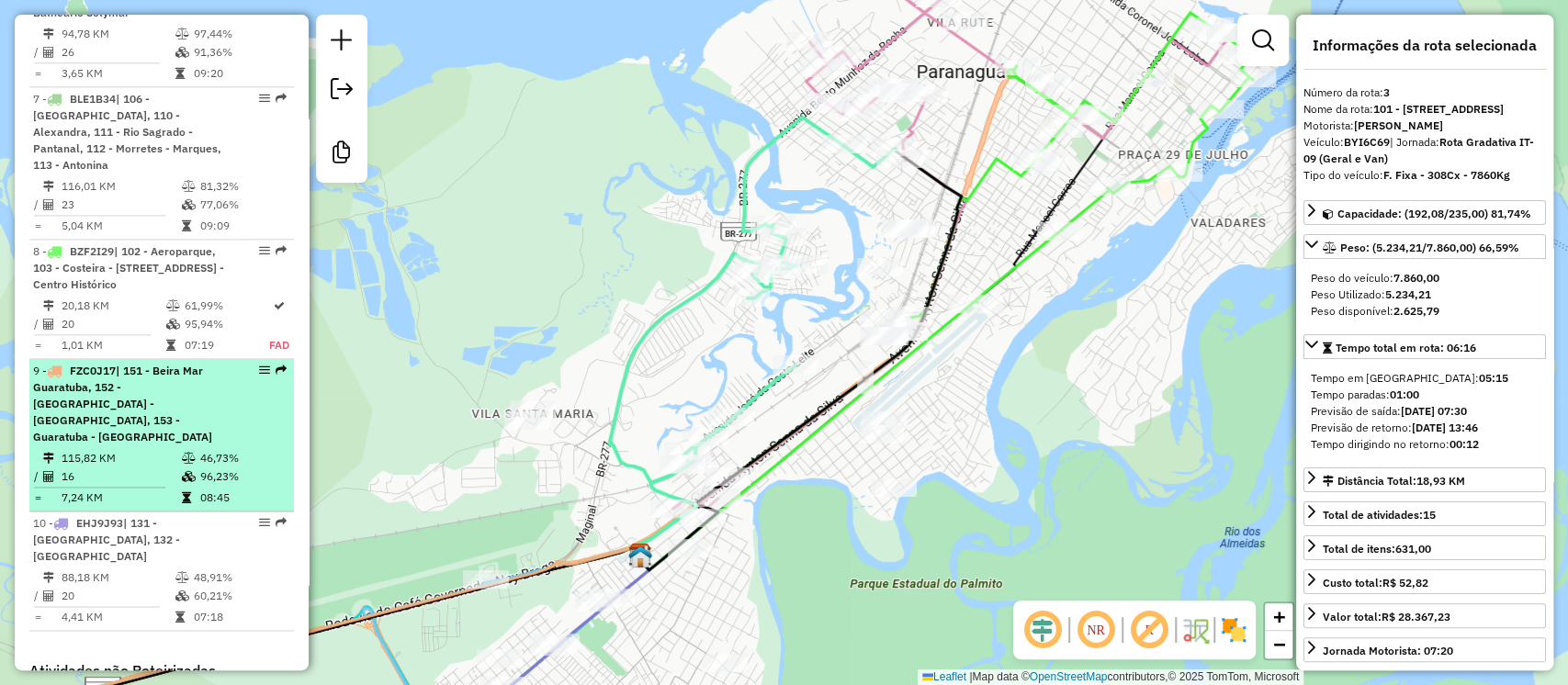
scroll to position [1653, 0]
